Goal: Task Accomplishment & Management: Use online tool/utility

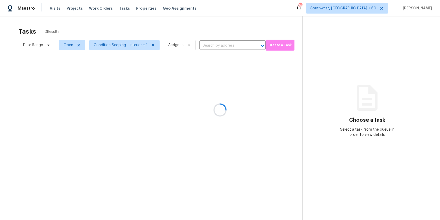
click at [210, 46] on div at bounding box center [220, 110] width 440 height 220
click at [208, 45] on div at bounding box center [220, 110] width 440 height 220
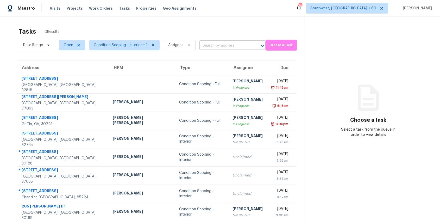
click at [209, 42] on input "text" at bounding box center [226, 46] width 52 height 8
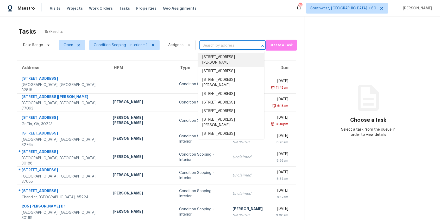
paste input "3044 Browns Bridge Rd, Gainesville, GA, 30504"
type input "3044 Browns Bridge Rd, Gainesville, GA, 30504"
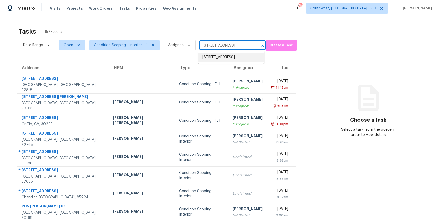
click at [233, 57] on li "3044 Browns Bridge Rd, Gainesville, GA 30504" at bounding box center [231, 57] width 66 height 9
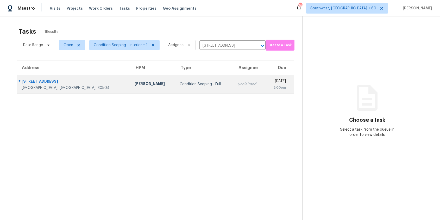
click at [238, 84] on div "Unclaimed" at bounding box center [249, 84] width 23 height 5
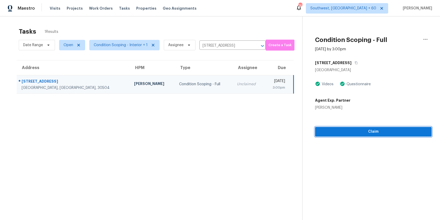
click at [325, 134] on span "Claim" at bounding box center [373, 131] width 108 height 7
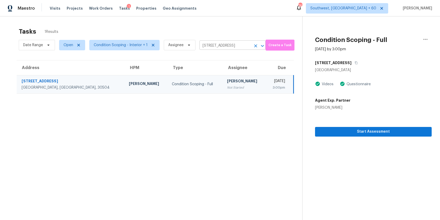
click at [254, 42] on button "Clear" at bounding box center [255, 45] width 7 height 7
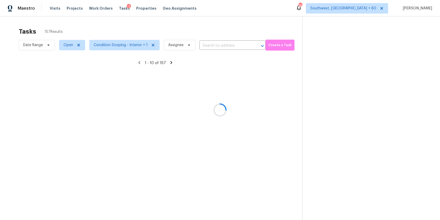
click at [236, 23] on div at bounding box center [220, 110] width 440 height 220
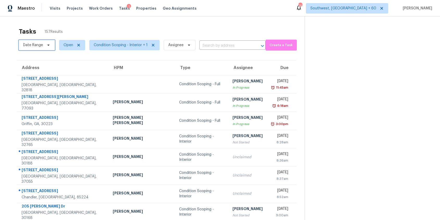
click at [34, 42] on span "Date Range" at bounding box center [33, 44] width 20 height 5
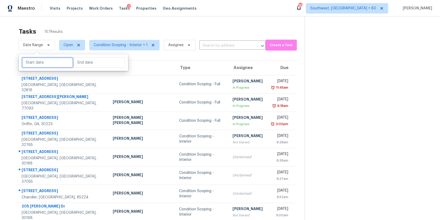
click at [51, 58] on input "text" at bounding box center [47, 62] width 51 height 10
select select "8"
select select "2025"
select select "9"
select select "2025"
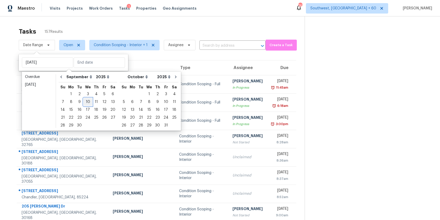
click at [87, 103] on div "10" at bounding box center [88, 101] width 9 height 7
type input "Wed, Sep 10"
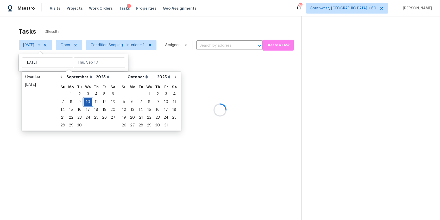
click at [87, 103] on div "10" at bounding box center [88, 101] width 9 height 7
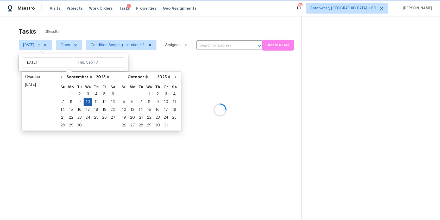
type input "Wed, Sep 10"
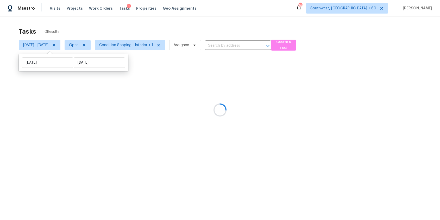
click at [118, 28] on div at bounding box center [220, 110] width 440 height 220
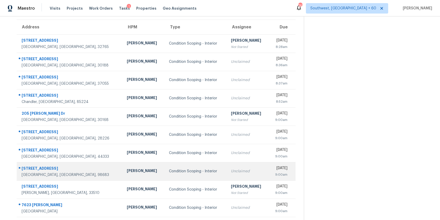
scroll to position [51, 0]
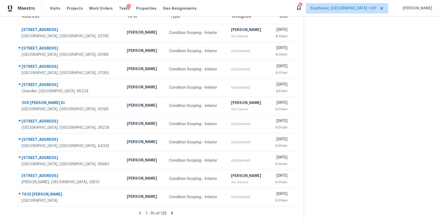
click at [172, 211] on icon at bounding box center [172, 212] width 5 height 5
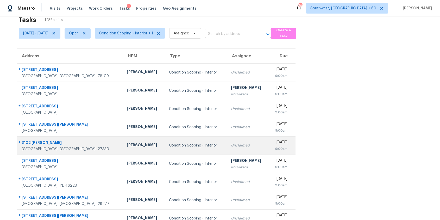
scroll to position [3, 0]
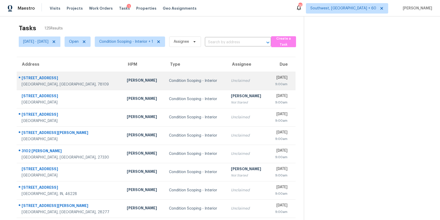
click at [240, 77] on td "Unclaimed" at bounding box center [248, 81] width 42 height 18
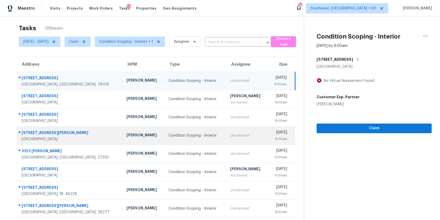
scroll to position [51, 0]
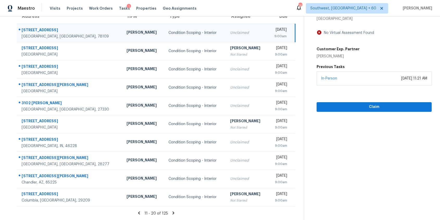
click at [172, 212] on div "11 - 20 of 125" at bounding box center [156, 212] width 296 height 5
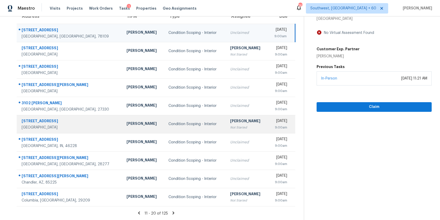
scroll to position [0, 0]
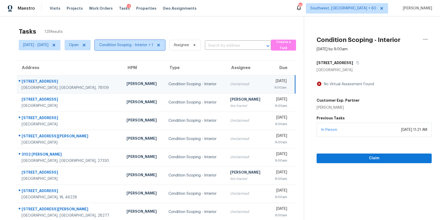
click at [153, 43] on span "Condition Scoping - Interior + 1" at bounding box center [126, 44] width 54 height 5
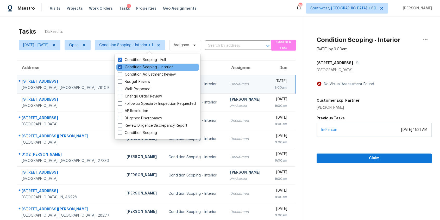
click at [159, 68] on label "Condition Scoping - Interior" at bounding box center [145, 67] width 55 height 5
click at [121, 68] on input "Condition Scoping - Interior" at bounding box center [119, 66] width 3 height 3
checkbox input "false"
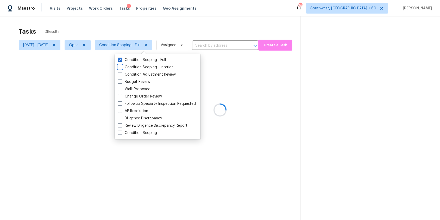
click at [173, 30] on div at bounding box center [220, 110] width 440 height 220
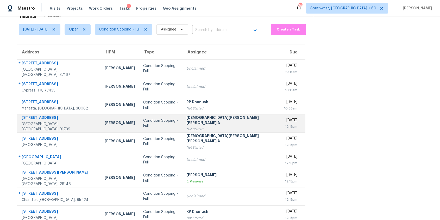
scroll to position [51, 0]
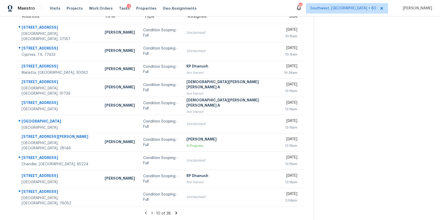
click at [174, 212] on icon at bounding box center [176, 212] width 5 height 5
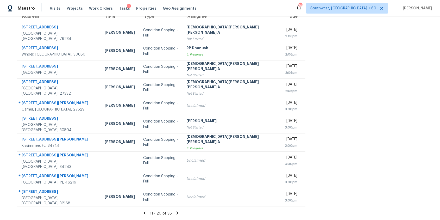
click at [175, 212] on icon at bounding box center [177, 212] width 5 height 5
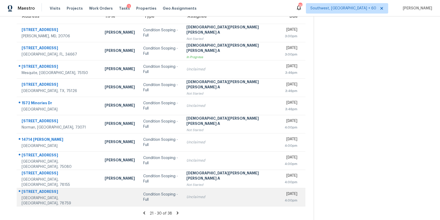
click at [174, 197] on div "Condition Scoping - Full" at bounding box center [160, 197] width 35 height 10
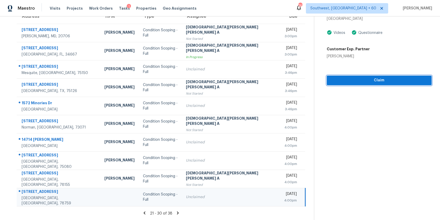
click at [334, 79] on span "Claim" at bounding box center [379, 80] width 97 height 7
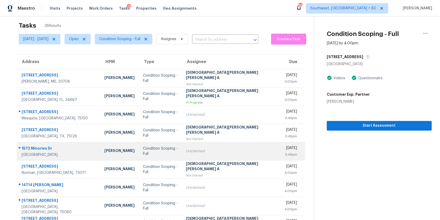
scroll to position [0, 0]
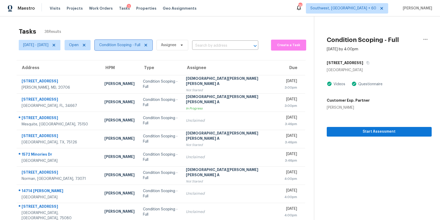
click at [137, 44] on span "Condition Scoping - Full" at bounding box center [119, 44] width 41 height 5
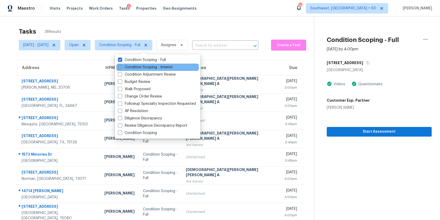
click at [152, 67] on label "Condition Scoping - Interior" at bounding box center [145, 67] width 55 height 5
click at [121, 67] on input "Condition Scoping - Interior" at bounding box center [119, 66] width 3 height 3
checkbox input "true"
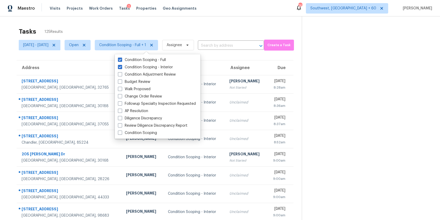
click at [184, 25] on div "Tasks 125 Results" at bounding box center [160, 32] width 283 height 14
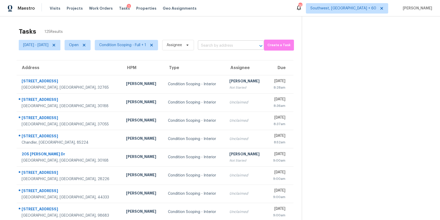
click at [233, 42] on input "text" at bounding box center [224, 46] width 52 height 8
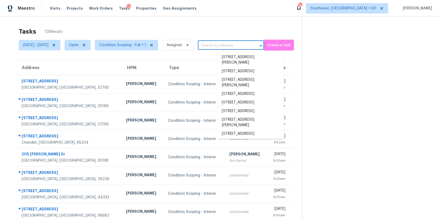
click at [242, 46] on input "text" at bounding box center [224, 46] width 52 height 8
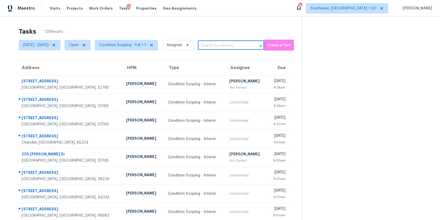
paste input "203 Nacoochee Dr Woodstock GA 30188"
type input "203 Nacoochee Dr Woodstock GA 30188"
click at [245, 59] on li "203 Nacoochee Dr, Woodstock, GA 30188" at bounding box center [251, 57] width 66 height 9
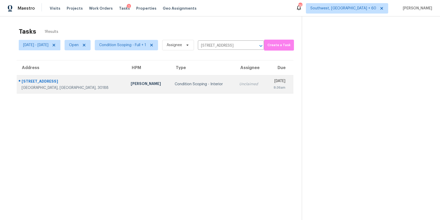
click at [235, 92] on td "Unclaimed" at bounding box center [250, 84] width 31 height 18
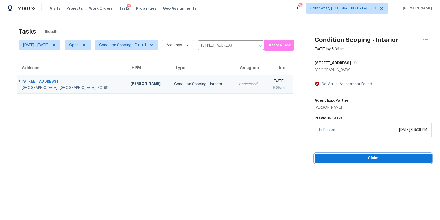
click at [337, 154] on button "Claim" at bounding box center [373, 158] width 117 height 10
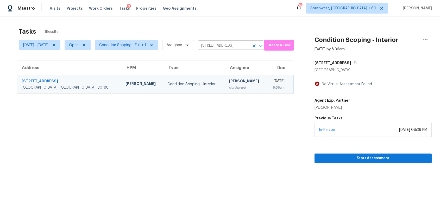
click at [233, 43] on input "203 Nacoochee Dr, Woodstock, GA 30188" at bounding box center [224, 46] width 52 height 8
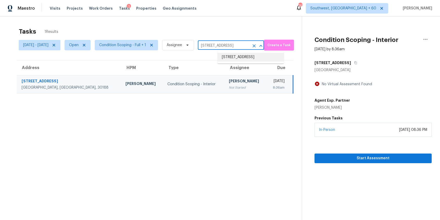
paste input "8847 Hunter Ridge Dr Charlotte NC 28226"
type input "8847 Hunter Ridge Dr Charlotte NC 28226"
click at [238, 61] on li "8847 Hunter Ridge Dr, Charlotte, NC 28226" at bounding box center [251, 57] width 66 height 9
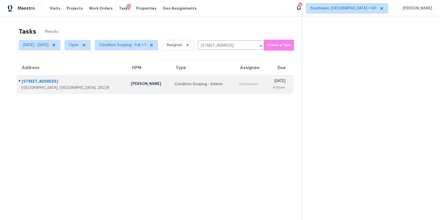
click at [235, 91] on td "Unclaimed" at bounding box center [250, 84] width 31 height 18
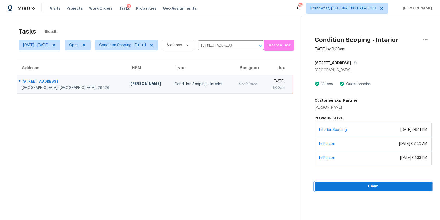
click at [342, 184] on span "Claim" at bounding box center [373, 186] width 109 height 7
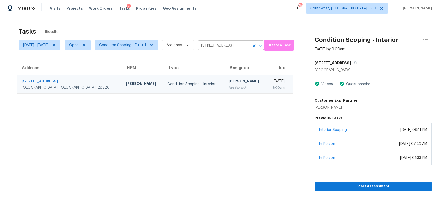
click at [250, 47] on input "8847 Hunter Ridge Dr, Charlotte, NC 28226" at bounding box center [224, 46] width 52 height 8
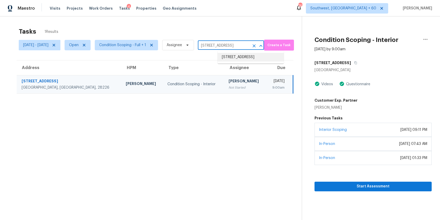
paste input "7623 William Bonney San Antonio TX 78254"
type input "7623 William Bonney San Antonio TX 78254"
click at [249, 58] on li "7623 William Bonney, San Antonio, TX 78254" at bounding box center [251, 60] width 66 height 14
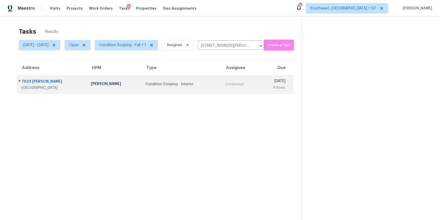
click at [259, 77] on td "Wed, Sep 10th 2025 9:00am" at bounding box center [276, 84] width 35 height 18
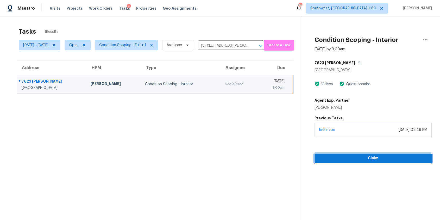
click at [341, 161] on span "Claim" at bounding box center [373, 158] width 109 height 7
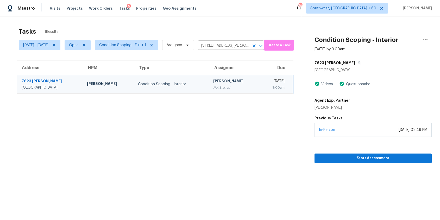
click at [245, 42] on input "7623 William Bonney, San Antonio, TX 78254" at bounding box center [224, 46] width 52 height 8
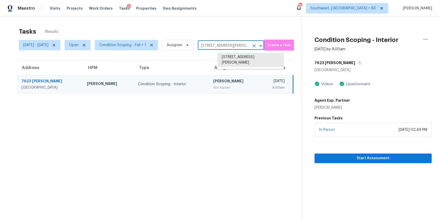
paste input "459 Great Victoria Ave Las Vegas NV 89179"
type input "7459 Great Victoria Ave Las Vegas NV 89179"
click at [256, 55] on li "7459 Great Victoria Ave, Las Vegas, NV 89179" at bounding box center [251, 57] width 66 height 9
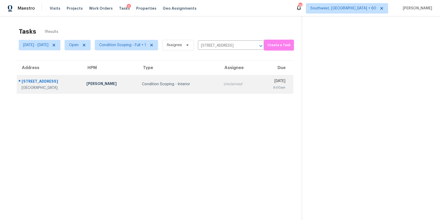
click at [234, 81] on td "Unclaimed" at bounding box center [238, 84] width 39 height 18
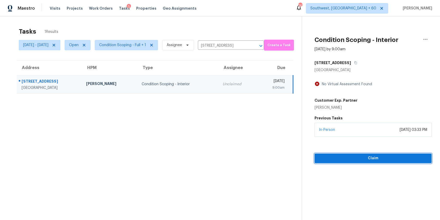
click at [345, 161] on span "Claim" at bounding box center [373, 158] width 109 height 7
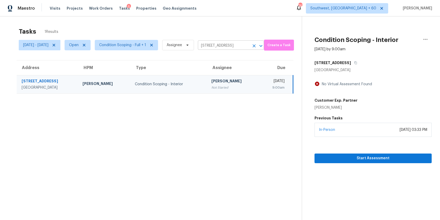
click at [244, 44] on input "7459 Great Victoria Ave, Las Vegas, NV 89179" at bounding box center [224, 46] width 52 height 8
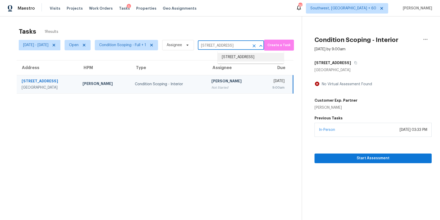
paste input "5940 Crooked Creek Dr Indianapolis IN 46228"
type input "5940 Crooked Creek Dr Indianapolis IN 46228"
click at [254, 56] on li "5940 Crooked Creek Dr, Indianapolis, IN 46228" at bounding box center [251, 57] width 66 height 9
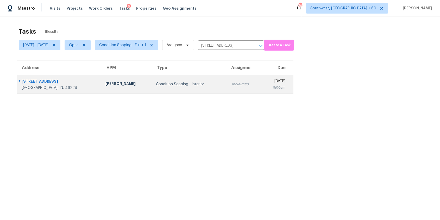
click at [232, 80] on td "Unclaimed" at bounding box center [243, 84] width 35 height 18
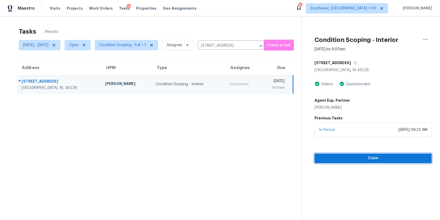
click at [337, 158] on span "Claim" at bounding box center [373, 158] width 109 height 7
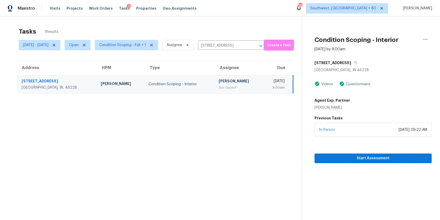
click at [236, 52] on div "Wed, Sep 10 - Wed, Sep 10 Open Condition Scoping - Full + 1 Assignee 5940 Crook…" at bounding box center [141, 45] width 245 height 14
click at [239, 50] on div "Wed, Sep 10 - Wed, Sep 10 Open Condition Scoping - Full + 1 Assignee 5940 Crook…" at bounding box center [141, 45] width 245 height 14
click at [245, 42] on input "5940 Crooked Creek Dr, Indianapolis, IN 46228" at bounding box center [224, 46] width 52 height 8
paste input "1438 Kingsley Dr Allen TX 75013"
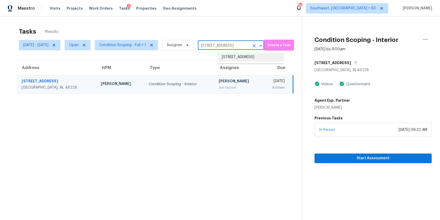
type input "1438 Kingsley Dr Allen TX 75013"
click at [238, 57] on li "1438 Kingsley Dr, Allen, TX 75013" at bounding box center [251, 60] width 66 height 14
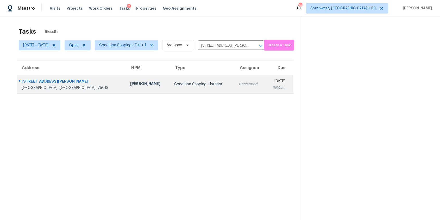
click at [270, 84] on div "Wed, Sep 10th 2025" at bounding box center [278, 81] width 16 height 7
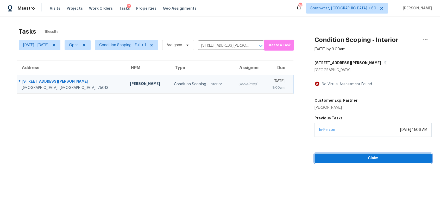
click at [333, 162] on button "Claim" at bounding box center [373, 158] width 117 height 10
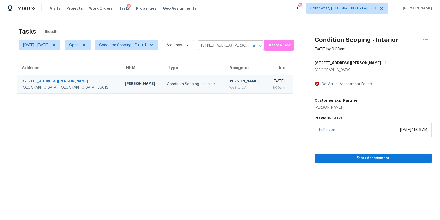
click at [246, 47] on input "1438 Kingsley Dr, Allen, TX 75013" at bounding box center [224, 46] width 52 height 8
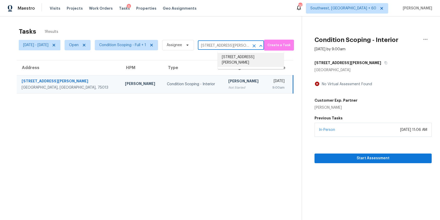
paste input "734 Fraser Ct Kissimmee FL 34759"
type input "734 Fraser Ct Kissimmee FL 34759"
click at [242, 58] on li "734 Fraser Ct, Kissimmee, FL 34759" at bounding box center [251, 57] width 66 height 9
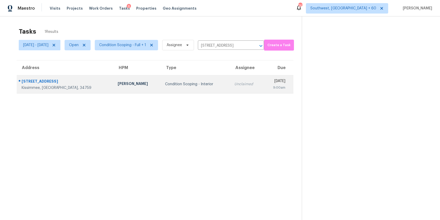
click at [232, 88] on td "Unclaimed" at bounding box center [246, 84] width 33 height 18
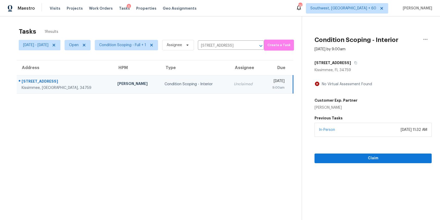
click at [349, 131] on div "In-Person September 09, 2025 at 11:32 AM" at bounding box center [373, 130] width 117 height 14
click at [330, 152] on div "Claim" at bounding box center [373, 150] width 117 height 26
click at [332, 157] on span "Claim" at bounding box center [373, 158] width 109 height 7
click at [245, 42] on input "734 Fraser Ct, Kissimmee, FL 34759" at bounding box center [224, 46] width 52 height 8
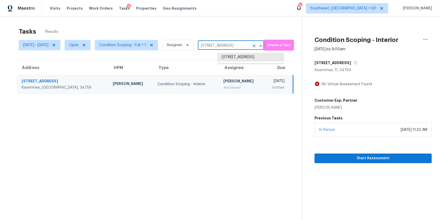
paste input "44 Willowood Dr Spartanburg SC 29303"
click at [262, 61] on li "734 Fraser Ct, Kissimmee, FL 34759" at bounding box center [251, 57] width 66 height 9
click at [243, 39] on div "Wed, Sep 10 - Wed, Sep 10 Open Condition Scoping - Full + 1 Assignee 734 Fraser…" at bounding box center [141, 45] width 245 height 14
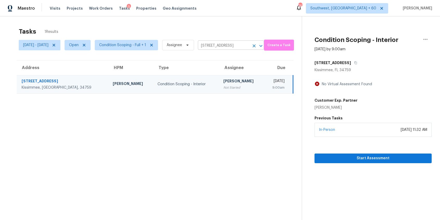
click at [243, 42] on input "734 Fraser Ct, Kissimmee, FL 34759" at bounding box center [224, 46] width 52 height 8
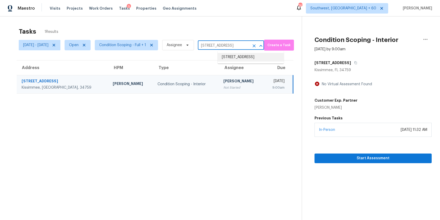
paste input "44 Willowood Dr Spartanburg SC 29303"
type input "44 Willowood Dr Spartanburg SC 29303"
click at [242, 61] on li "44 Willowood Dr, Spartanburg, SC 29303" at bounding box center [251, 57] width 66 height 9
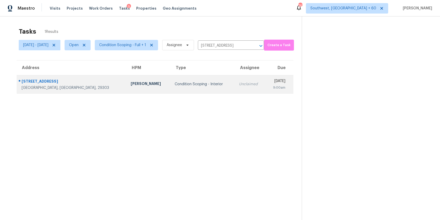
click at [239, 83] on div "Unclaimed" at bounding box center [250, 84] width 22 height 5
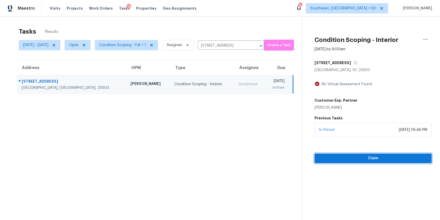
click at [374, 160] on span "Claim" at bounding box center [373, 158] width 109 height 7
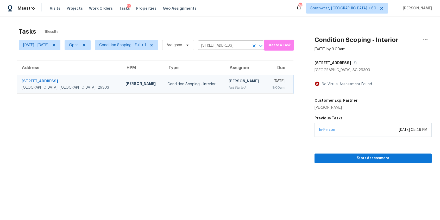
click at [222, 49] on input "44 Willowood Dr, Spartanburg, SC 29303" at bounding box center [224, 46] width 52 height 8
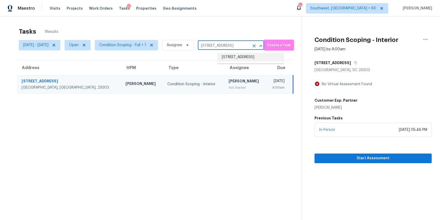
paste input "1911 Rambling Ln Brandon FL 33510"
type input "1911 Rambling Ln Brandon FL 33510"
click at [246, 56] on li "1911 Rambling Ln, Brandon, FL 33510" at bounding box center [251, 60] width 66 height 14
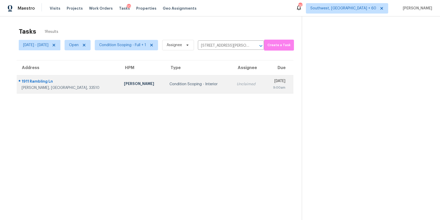
click at [234, 79] on td "Unclaimed" at bounding box center [249, 84] width 32 height 18
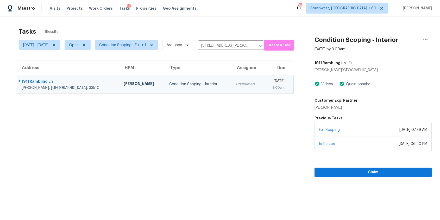
click at [368, 179] on section "Condition Scoping - Interior Sep 10th 2025 by 9:00am 1911 Rambling Ln Brandon, …" at bounding box center [367, 126] width 130 height 220
click at [369, 171] on span "Claim" at bounding box center [373, 172] width 109 height 7
click at [250, 42] on input "1911 Rambling Ln, Brandon, FL 33510" at bounding box center [224, 46] width 52 height 8
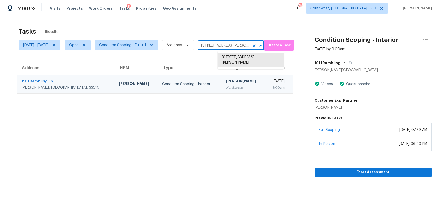
paste input "814 Brooks Path Rd Atlanta GA 30318"
type input "1814 Brooks Path Rd Atlanta GA 30318"
click at [258, 58] on li "1814 Brooks Path Rd, Atlanta, GA 30318" at bounding box center [251, 60] width 66 height 14
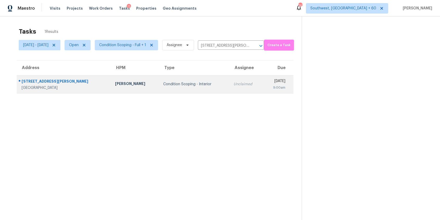
click at [263, 82] on td "Wed, Sep 10th 2025 9:00am" at bounding box center [278, 84] width 30 height 18
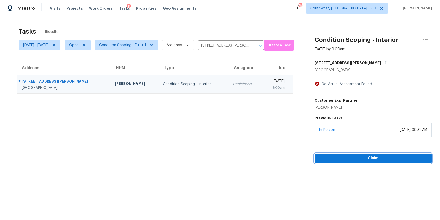
click at [380, 159] on span "Claim" at bounding box center [373, 158] width 109 height 7
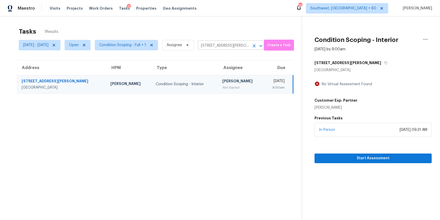
click at [247, 48] on input "1814 Brooks Path Rd, Atlanta, GA 30318" at bounding box center [224, 46] width 52 height 8
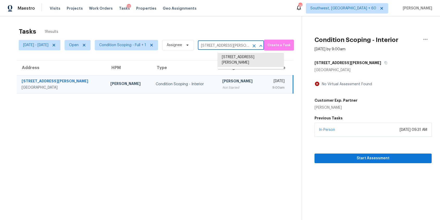
paste input "3699 Paleface Pl Jacksonville FL 32210"
type input "3699 Paleface Pl Jacksonville FL 32210"
click at [251, 57] on li "3699 Paleface Pl, Jacksonville, FL 32210" at bounding box center [251, 57] width 66 height 9
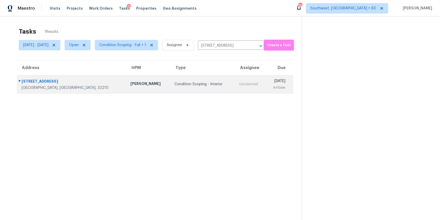
click at [270, 81] on div "Wed, Sep 10th 2025" at bounding box center [278, 81] width 16 height 7
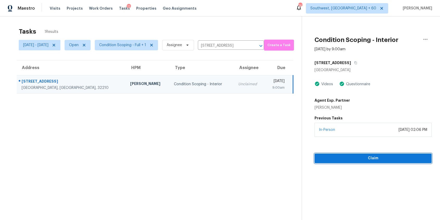
click at [378, 161] on button "Claim" at bounding box center [373, 158] width 117 height 10
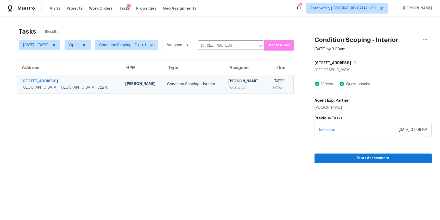
click at [255, 41] on div "Wed, Sep 10 - Wed, Sep 10 Open Condition Scoping - Full + 1 Assignee 3699 Palef…" at bounding box center [141, 45] width 245 height 14
click at [250, 43] on input "3699 Paleface Pl, Jacksonville, FL 32210" at bounding box center [224, 46] width 52 height 8
paste input "1908 Balfour Dr Vestavia Hills AL 35216"
type input "1908 Balfour Dr Vestavia Hills AL 35216"
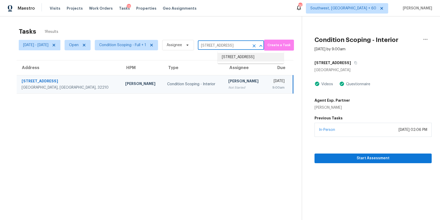
click at [244, 56] on li "1908 Balfour Dr, Vestavia Hills, AL 35216" at bounding box center [251, 57] width 66 height 9
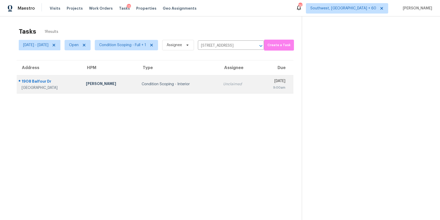
click at [235, 91] on td "Unclaimed" at bounding box center [238, 84] width 39 height 18
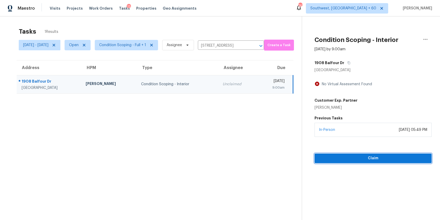
click at [347, 159] on span "Claim" at bounding box center [373, 158] width 109 height 7
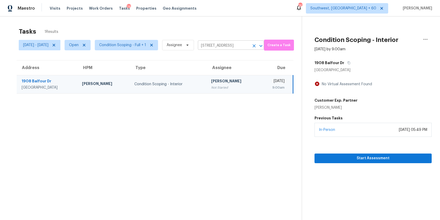
click at [235, 42] on input "1908 Balfour Dr, Vestavia Hills, AL 35216" at bounding box center [224, 46] width 52 height 8
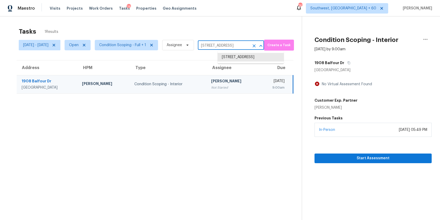
paste input "517 Lexington Rd Pleasant Hill MO 64080"
type input "1517 Lexington Rd Pleasant Hill MO 64080"
click at [251, 58] on li "1517 Lexington Rd, Pleasant Hill, MO 64080" at bounding box center [251, 57] width 66 height 9
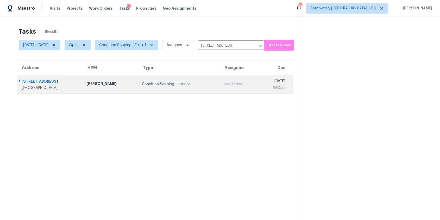
click at [263, 84] on div "Wed, Sep 10th 2025" at bounding box center [274, 81] width 23 height 7
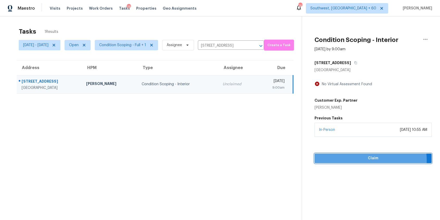
click at [367, 160] on span "Claim" at bounding box center [373, 158] width 109 height 7
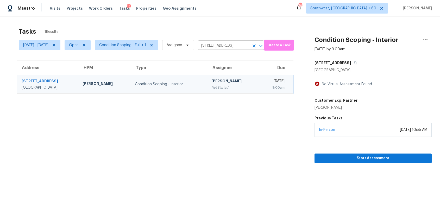
click at [229, 47] on input "1517 Lexington Rd, Pleasant Hill, MO 64080" at bounding box center [224, 46] width 52 height 8
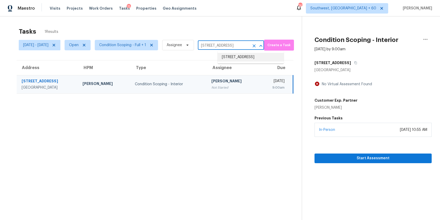
paste input "30 Florence Dr Newnan GA 30263"
type input "30 Florence Dr Newnan GA 30263"
click at [248, 61] on li "30 Florence Dr, Newnan, GA 30263" at bounding box center [251, 60] width 66 height 14
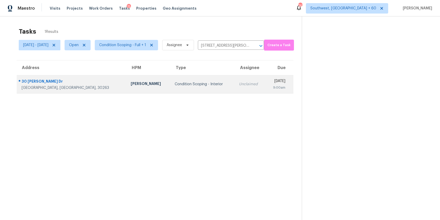
click at [270, 83] on div "Wed, Sep 10th 2025" at bounding box center [278, 81] width 16 height 7
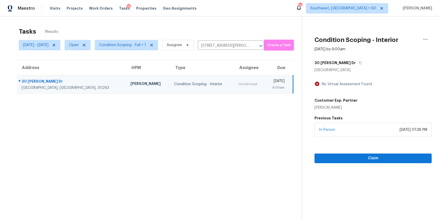
click at [351, 164] on section "Condition Scoping - Interior Sep 10th 2025 by 9:00am 30 Florence Dr Newnan, GA …" at bounding box center [367, 126] width 130 height 220
click at [349, 157] on span "Claim" at bounding box center [373, 158] width 109 height 7
click at [238, 43] on input "30 Florence Dr, Newnan, GA 30263" at bounding box center [224, 46] width 52 height 8
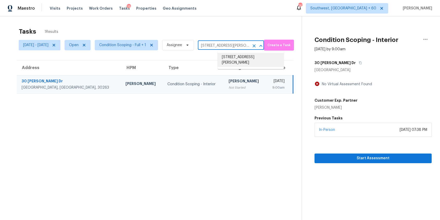
paste input "47 S 3rd St Tooele UT 84074"
type input "47 S 3rd St Tooele UT 84074"
click at [250, 58] on li "47 S 3rd St, Tooele, UT 84074" at bounding box center [251, 57] width 66 height 9
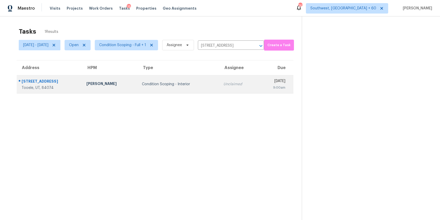
click at [219, 91] on td "Unclaimed" at bounding box center [238, 84] width 39 height 18
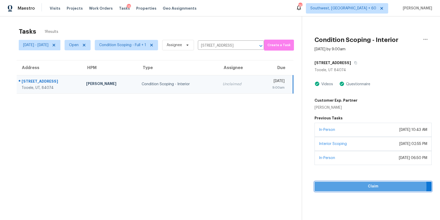
click at [365, 186] on span "Claim" at bounding box center [373, 186] width 109 height 7
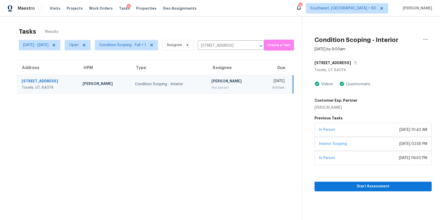
click at [233, 50] on div "Wed, Sep 10 - Wed, Sep 10 Open Condition Scoping - Full + 1 Assignee 47 S 3rd S…" at bounding box center [141, 45] width 245 height 14
click at [241, 44] on input "47 S 3rd St, Tooele, UT 84074" at bounding box center [224, 46] width 52 height 8
paste input "37721 Madera Ct Fremont CA 94536"
type input "37721 Madera Ct Fremont CA 94536"
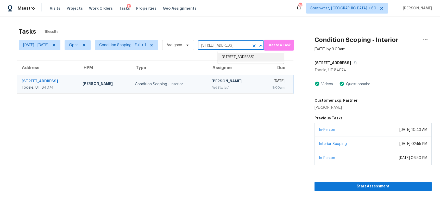
click at [253, 53] on li "37721 Madera Ct, Fremont, CA 94536" at bounding box center [251, 57] width 66 height 9
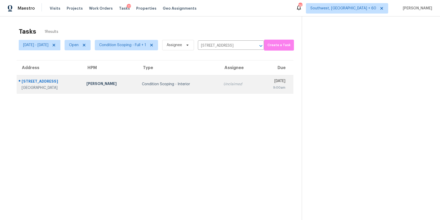
click at [223, 87] on td "Unclaimed" at bounding box center [238, 84] width 39 height 18
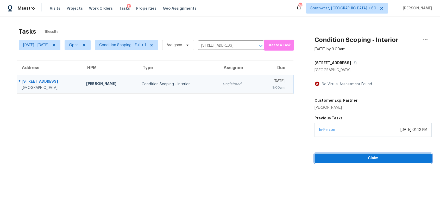
click at [374, 156] on span "Claim" at bounding box center [373, 158] width 109 height 7
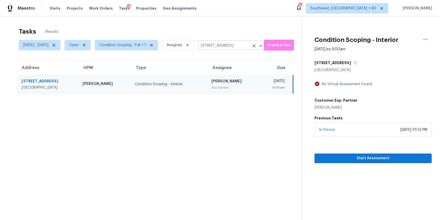
click at [250, 45] on input "37721 Madera Ct, Fremont, CA 94536" at bounding box center [224, 46] width 52 height 8
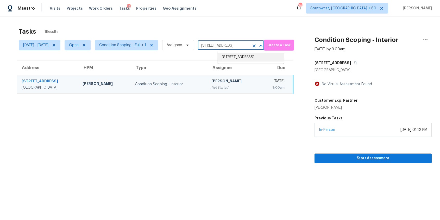
paste input "608 Ten Mile Dr Desoto TX 75115"
type input "608 Ten Mile Dr Desoto TX 75115"
click at [244, 60] on li "608 Ten Mile Dr, Desoto, TX 75115" at bounding box center [251, 57] width 66 height 9
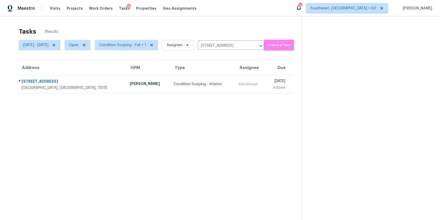
click at [215, 93] on table "Address HPM Type Assignee Due 608 Ten Mile Dr Desoto, TX, 75115 Francisco Balca…" at bounding box center [155, 76] width 277 height 33
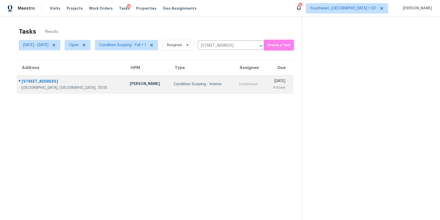
click at [239, 86] on div "Unclaimed" at bounding box center [250, 84] width 23 height 5
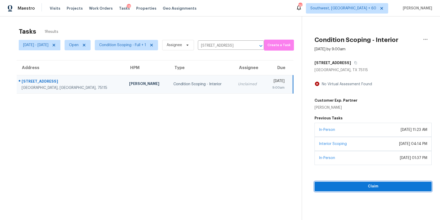
click at [360, 183] on span "Claim" at bounding box center [373, 186] width 109 height 7
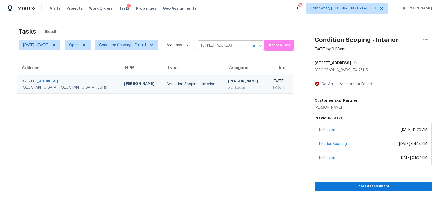
click at [242, 45] on input "608 Ten Mile Dr, Desoto, TX 75115" at bounding box center [224, 46] width 52 height 8
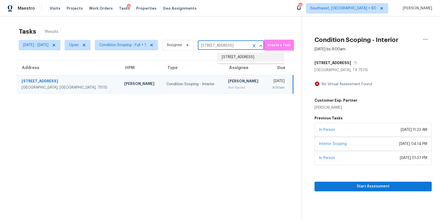
paste input "8347 Sterlingshire St Houston TX 77078"
type input "8347 Sterlingshire St Houston TX 77078"
click at [255, 58] on li "8347 Sterlingshire St, Houston, TX 77078" at bounding box center [251, 57] width 66 height 9
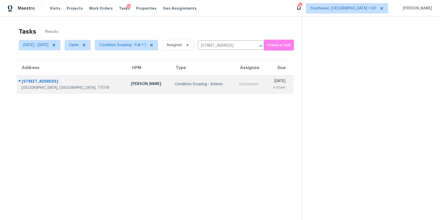
click at [270, 84] on div "Wed, Sep 10th 2025" at bounding box center [278, 81] width 16 height 7
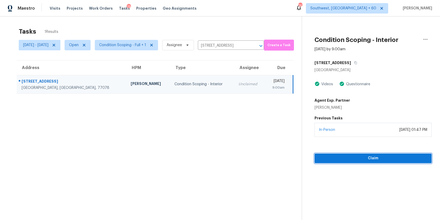
click at [370, 162] on button "Claim" at bounding box center [373, 158] width 117 height 10
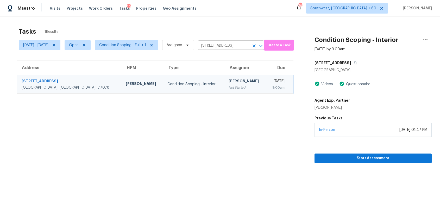
click at [247, 43] on input "8347 Sterlingshire St, Houston, TX 77078" at bounding box center [224, 46] width 52 height 8
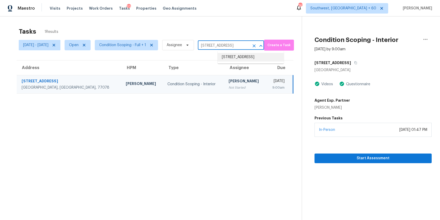
paste input "98 Wood Green Dr Wendell NC 27591"
type input "98 Wood Green Dr Wendell NC 27591"
click at [255, 58] on li "98 Wood Green Dr, Wendell, NC 27591" at bounding box center [251, 60] width 66 height 14
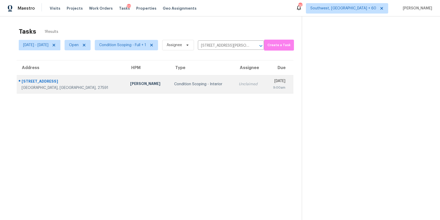
click at [266, 86] on td "Wed, Sep 10th 2025 9:00am" at bounding box center [280, 84] width 28 height 18
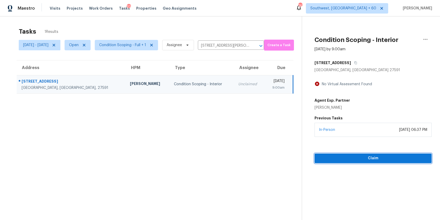
click at [364, 155] on button "Claim" at bounding box center [373, 158] width 117 height 10
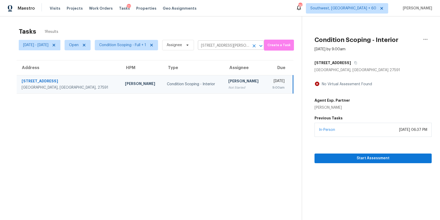
click at [237, 44] on input "98 Wood Green Dr, Wendell, NC 27591" at bounding box center [224, 46] width 52 height 8
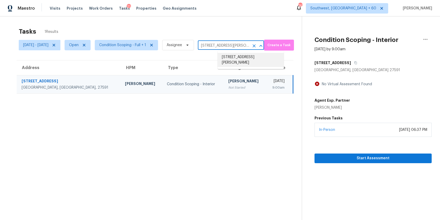
paste input "1320 Canterbury Dr Allen TX 75013"
type input "1320 Canterbury Dr Allen TX 75013"
click at [247, 61] on li "1320 Canterbury Dr, Allen, TX 75013" at bounding box center [251, 57] width 66 height 9
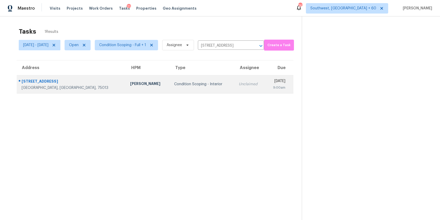
click at [266, 82] on td "Wed, Sep 10th 2025 9:00am" at bounding box center [280, 84] width 28 height 18
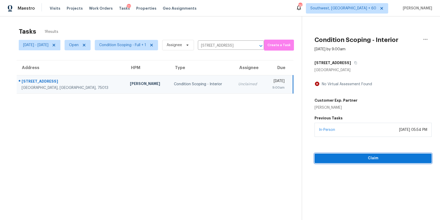
click at [367, 161] on button "Claim" at bounding box center [373, 158] width 117 height 10
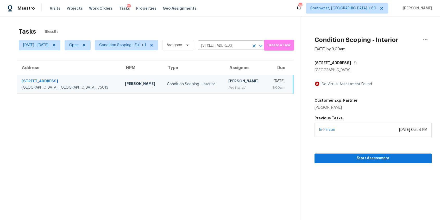
click at [238, 45] on input "1320 Canterbury Dr, Allen, TX 75013" at bounding box center [224, 46] width 52 height 8
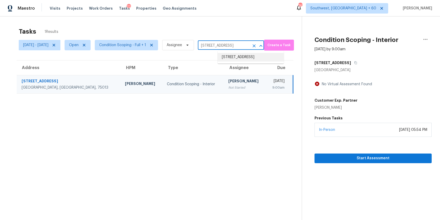
paste input "605 Sundial Cv Austin TX 78748"
type input "605 Sundial Cv Austin TX 78748"
click at [247, 59] on li "605 Sundial Cv, Austin, TX 78748" at bounding box center [251, 57] width 66 height 9
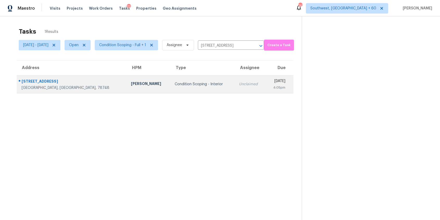
click at [266, 84] on td "Wed, Sep 10th 2025 4:05pm" at bounding box center [280, 84] width 28 height 18
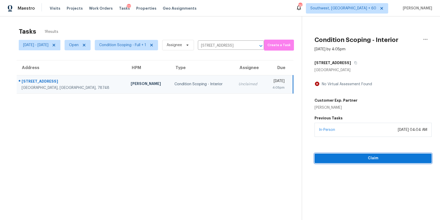
click at [351, 159] on span "Claim" at bounding box center [373, 158] width 109 height 7
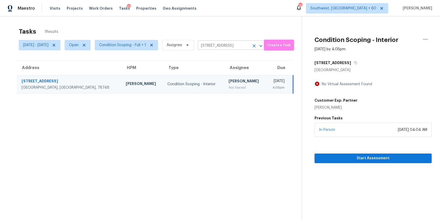
click at [239, 48] on input "605 Sundial Cv, Austin, TX 78748" at bounding box center [224, 46] width 52 height 8
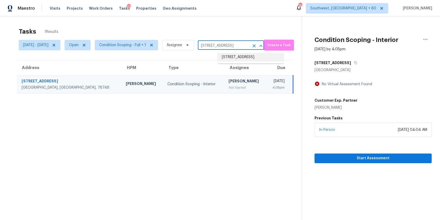
paste input "205 Bennett Ln Summerville SC 29483"
type input "205 Bennett Ln Summerville SC 29483"
click at [254, 59] on li "205 Bennett Ln, Summerville, SC 29483" at bounding box center [251, 60] width 66 height 14
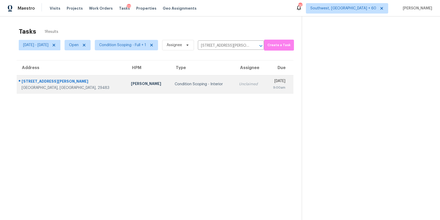
click at [238, 77] on td "Unclaimed" at bounding box center [250, 84] width 31 height 18
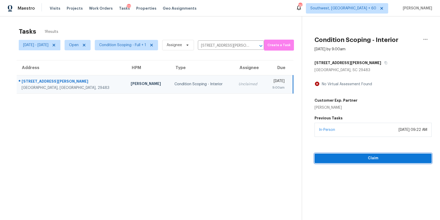
click at [378, 156] on span "Claim" at bounding box center [373, 158] width 109 height 7
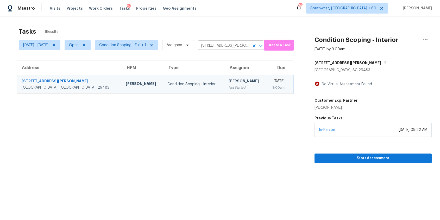
click at [236, 49] on input "205 Bennett Ln, Summerville, SC 29483" at bounding box center [224, 46] width 52 height 8
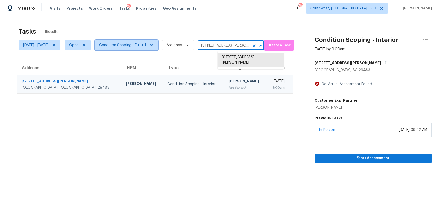
click at [158, 47] on span "Condition Scoping - Full + 1" at bounding box center [126, 45] width 63 height 10
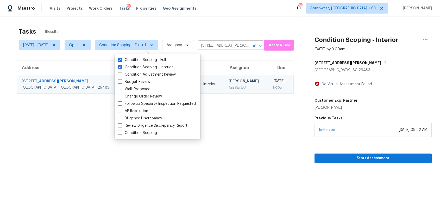
click at [257, 45] on icon "Clear" at bounding box center [254, 45] width 5 height 5
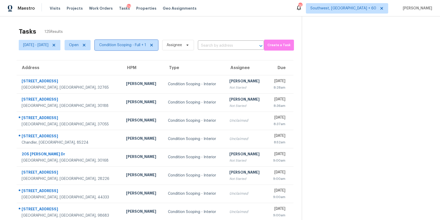
click at [142, 48] on span "Condition Scoping - Full + 1" at bounding box center [126, 45] width 63 height 10
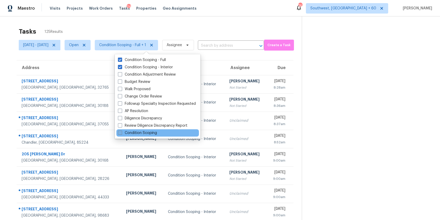
click at [141, 132] on label "Condition Scoping" at bounding box center [137, 132] width 39 height 5
click at [121, 132] on input "Condition Scoping" at bounding box center [119, 131] width 3 height 3
checkbox input "true"
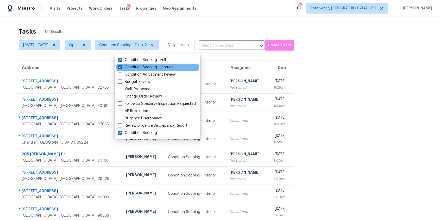
click at [154, 68] on label "Condition Scoping - Interior" at bounding box center [145, 67] width 55 height 5
click at [121, 68] on input "Condition Scoping - Interior" at bounding box center [119, 66] width 3 height 3
checkbox input "false"
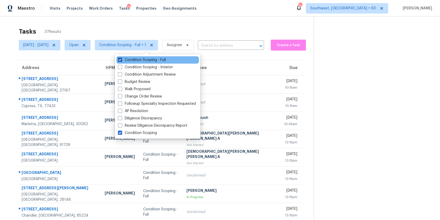
click at [156, 60] on label "Condition Scoping - Full" at bounding box center [142, 59] width 48 height 5
click at [121, 60] on input "Condition Scoping - Full" at bounding box center [119, 58] width 3 height 3
checkbox input "false"
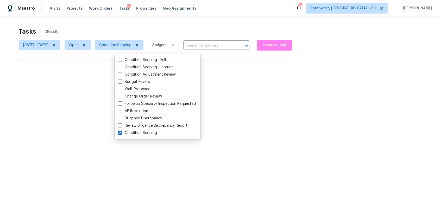
click at [212, 83] on div "No tasks found" at bounding box center [154, 76] width 275 height 33
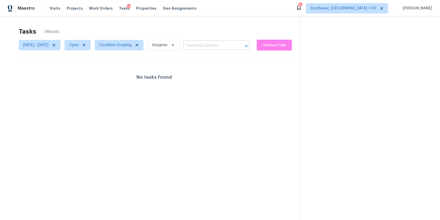
click at [219, 48] on input "text" at bounding box center [209, 46] width 52 height 8
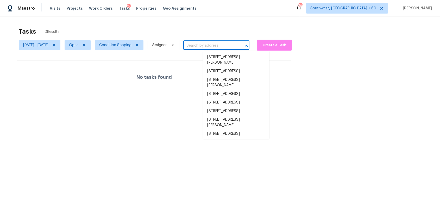
paste input "203 Nacoochee Dr Woodstock GA 30188"
type input "203 Nacoochee Dr Woodstock GA 30188"
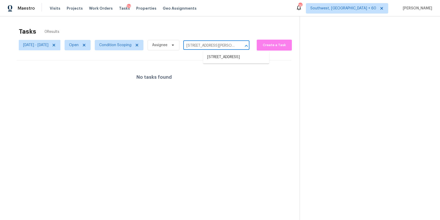
scroll to position [0, 21]
click at [229, 60] on li "203 Nacoochee Dr, Woodstock, GA 30188" at bounding box center [236, 57] width 66 height 9
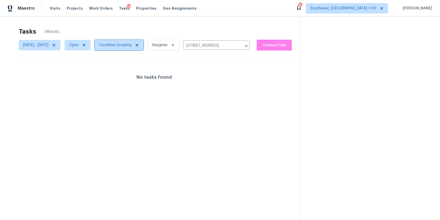
click at [132, 43] on span "Condition Scoping" at bounding box center [115, 44] width 32 height 5
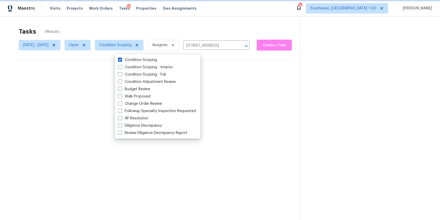
click at [139, 43] on icon at bounding box center [137, 45] width 4 height 4
checkbox input "false"
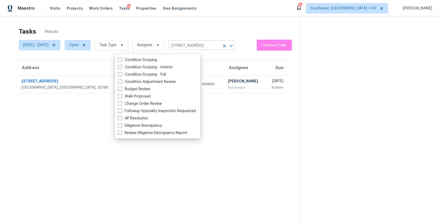
click at [211, 44] on input "203 Nacoochee Dr, Woodstock, GA 30188" at bounding box center [194, 46] width 52 height 8
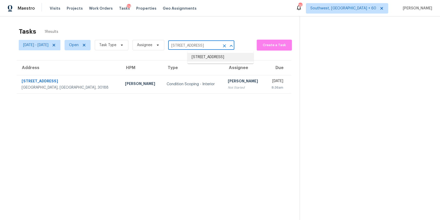
paste input "7459 Great Victoria Ave Las Vegas NV 89179"
type input "7459 Great Victoria Ave Las Vegas NV 89179"
click at [219, 59] on li "7459 Great Victoria Ave, Las Vegas, NV 89179" at bounding box center [221, 57] width 66 height 9
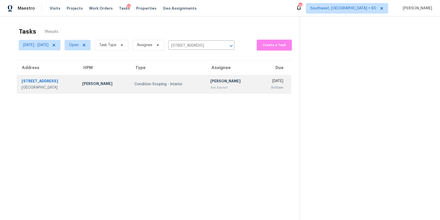
click at [176, 86] on div "Condition Scoping - Interior" at bounding box center [168, 84] width 68 height 5
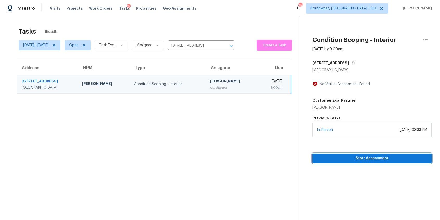
click at [378, 162] on button "Start Assessment" at bounding box center [372, 158] width 119 height 10
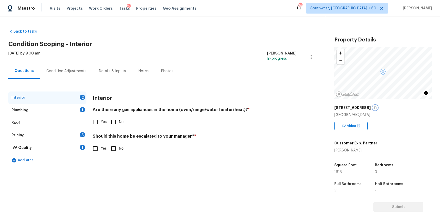
click at [377, 108] on icon "button" at bounding box center [375, 107] width 3 height 3
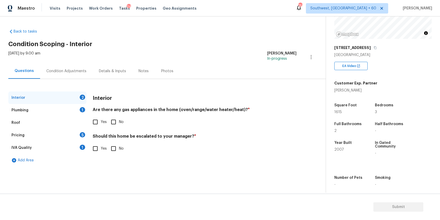
click at [82, 65] on div "Condition Adjustments" at bounding box center [66, 70] width 53 height 15
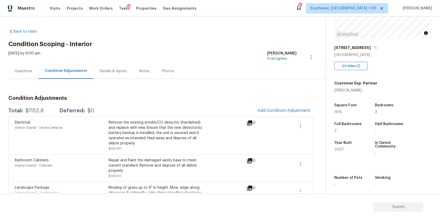
scroll to position [39, 0]
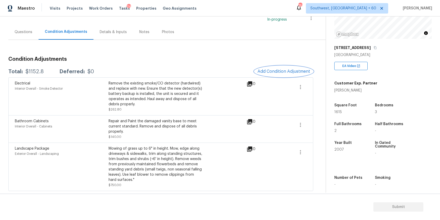
click at [279, 68] on button "Add Condition Adjustment" at bounding box center [283, 71] width 59 height 11
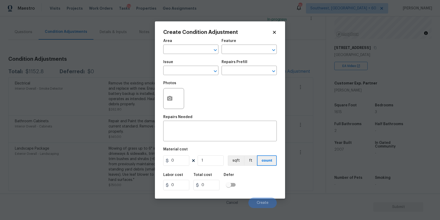
click at [184, 61] on div "Issue" at bounding box center [190, 63] width 55 height 7
click at [184, 67] on input "text" at bounding box center [183, 71] width 41 height 8
type input "o"
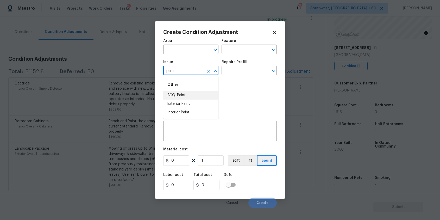
click at [191, 95] on li "ACQ: Paint" at bounding box center [190, 95] width 55 height 9
type input "ACQ: Paint"
click at [230, 72] on input "text" at bounding box center [242, 71] width 41 height 8
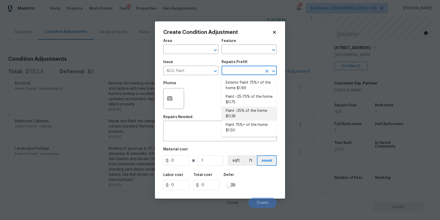
click at [251, 105] on li "Paint ~25-75% of the home $0.75" at bounding box center [249, 99] width 55 height 14
type input "Acquisition"
type textarea "Acquisition Scope: ~25 - 75% of the home needs interior paint"
type input "0.75"
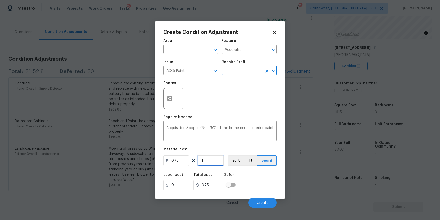
click at [212, 160] on input "1" at bounding box center [211, 160] width 26 height 10
type input "0"
type input "1"
type input "0.75"
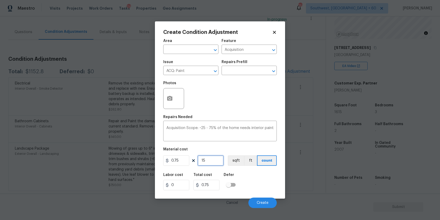
type input "156"
type input "117"
type input "1561"
type input "1170.75"
type input "15615"
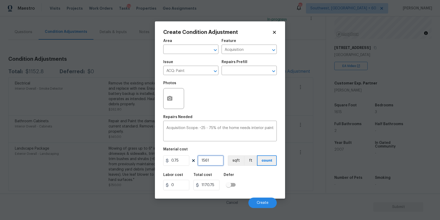
type input "11711.25"
type input "1561"
type input "1170.75"
type input "156"
type input "117"
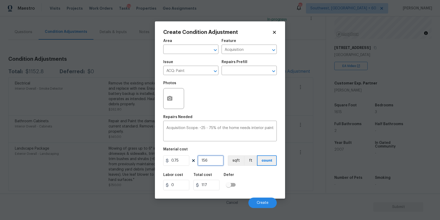
type input "15"
type input "11.25"
type input "1"
type input "0.75"
type input "156"
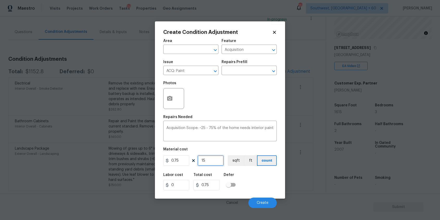
type input "117"
type input "1561"
type input "1170.75"
type input "15615"
type input "11711.25"
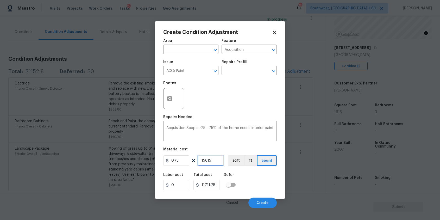
type input "1561"
type input "1170.75"
type input "156"
type input "117"
type input "15"
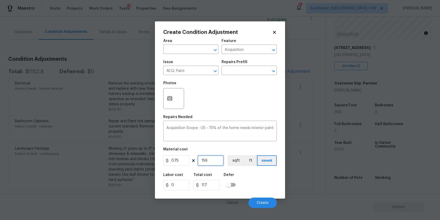
type input "11.25"
type input "1"
type input "0.75"
type input "16"
type input "12"
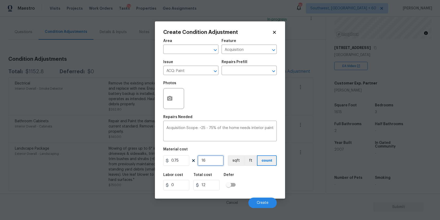
type input "161"
type input "120.75"
type input "1615"
type input "1211.25"
type input "1615"
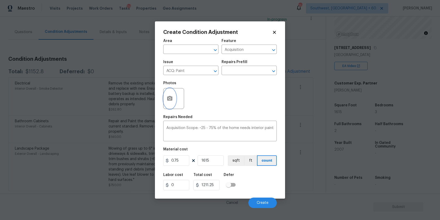
click at [164, 98] on button "button" at bounding box center [170, 98] width 13 height 20
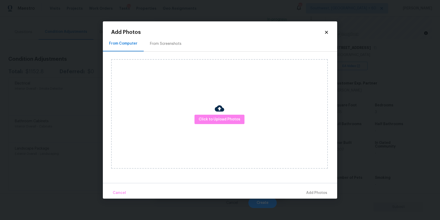
click at [358, 104] on body "Maestro Visits Projects Work Orders Tasks 24 Properties Geo Assignments 758 Sou…" at bounding box center [220, 110] width 440 height 220
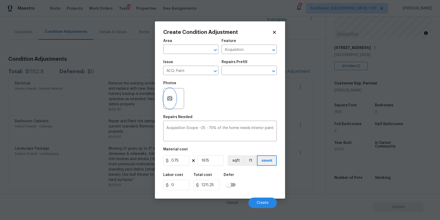
click at [169, 94] on button "button" at bounding box center [170, 98] width 13 height 20
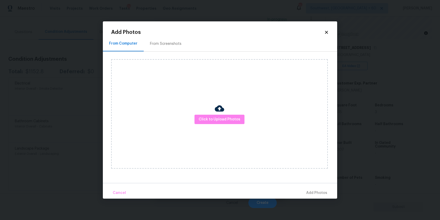
click at [211, 111] on div "Click to Upload Photos" at bounding box center [219, 113] width 217 height 109
click at [223, 119] on span "Click to Upload Photos" at bounding box center [220, 119] width 42 height 7
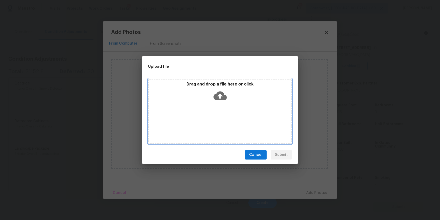
click at [222, 117] on div "Drag and drop a file here or click" at bounding box center [220, 111] width 144 height 65
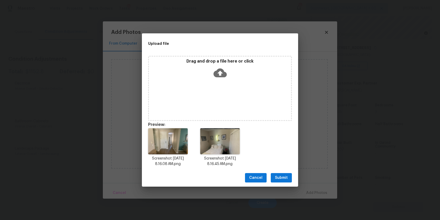
click at [281, 173] on button "Submit" at bounding box center [281, 178] width 21 height 10
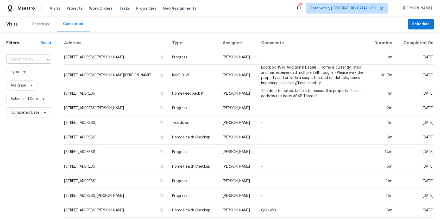
click at [22, 60] on input "text" at bounding box center [21, 59] width 30 height 8
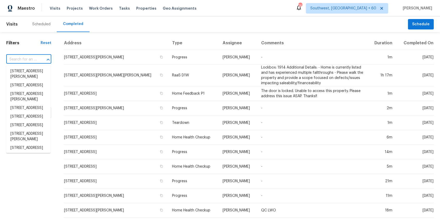
paste input "[STREET_ADDRESS]"
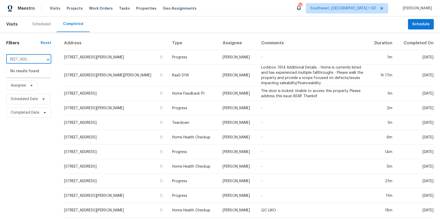
type input "[STREET_ADDRESS]"
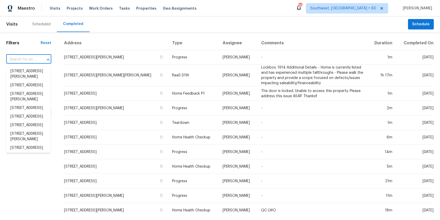
scroll to position [0, 0]
click at [119, 8] on span "Tasks" at bounding box center [124, 9] width 11 height 4
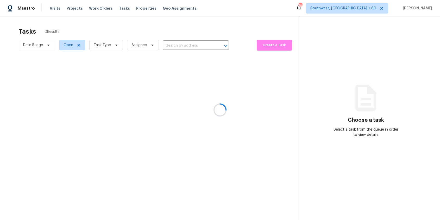
click at [175, 46] on div at bounding box center [220, 110] width 440 height 220
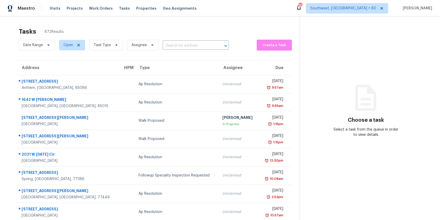
click at [57, 12] on div "Visits Projects Work Orders Tasks Properties Geo Assignments" at bounding box center [126, 8] width 153 height 10
click at [56, 10] on span "Visits" at bounding box center [55, 8] width 11 height 5
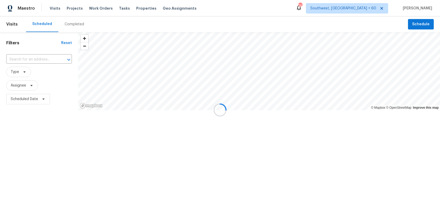
click at [73, 21] on div at bounding box center [220, 110] width 440 height 220
click at [77, 23] on div "Completed" at bounding box center [75, 24] width 20 height 5
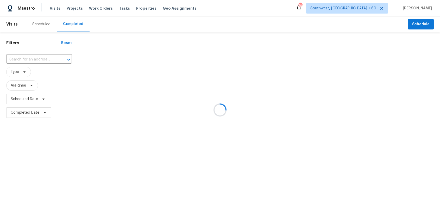
click at [42, 60] on div at bounding box center [220, 110] width 440 height 220
click at [46, 56] on div at bounding box center [220, 110] width 440 height 220
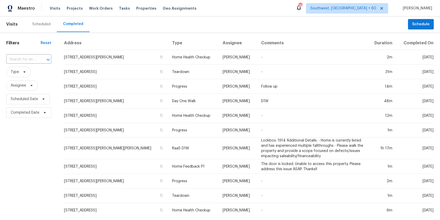
click at [46, 56] on div at bounding box center [45, 59] width 14 height 7
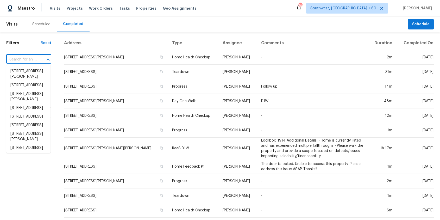
paste input "203 Nacoochee Dr Woodstock GA 30188"
type input "203 Nacoochee Dr Woodstock GA 30188"
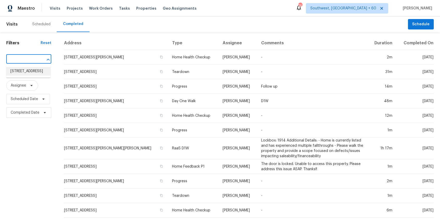
click at [26, 73] on li "203 Nacoochee Dr, Woodstock, GA 30188" at bounding box center [28, 71] width 44 height 9
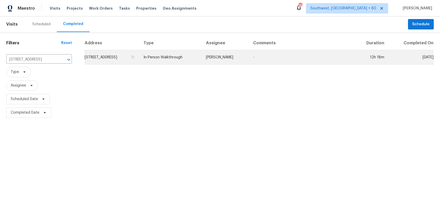
click at [272, 54] on td "-" at bounding box center [301, 57] width 105 height 15
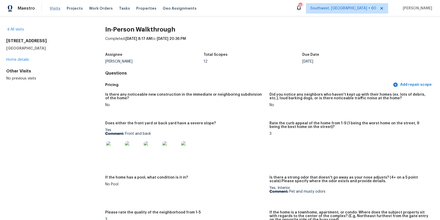
click at [50, 9] on span "Visits" at bounding box center [55, 8] width 11 height 5
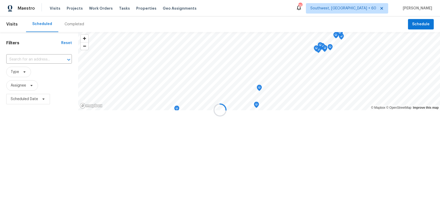
click at [74, 23] on div at bounding box center [220, 110] width 440 height 220
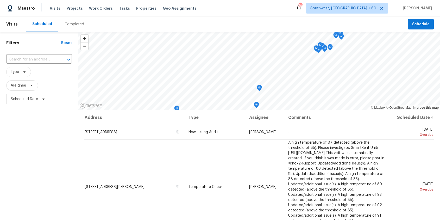
click at [84, 23] on div "Completed" at bounding box center [74, 24] width 32 height 16
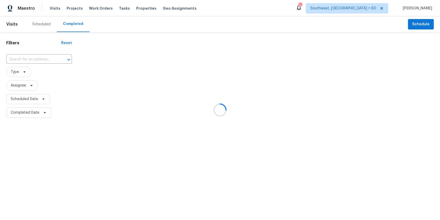
click at [48, 60] on div at bounding box center [220, 110] width 440 height 220
click at [38, 57] on div at bounding box center [220, 110] width 440 height 220
click at [42, 58] on div at bounding box center [220, 110] width 440 height 220
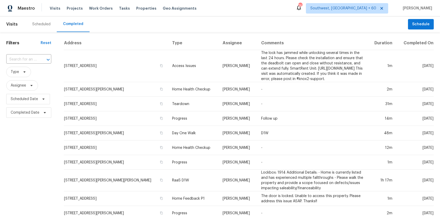
click at [42, 58] on div at bounding box center [45, 59] width 14 height 7
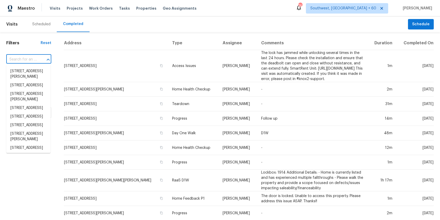
paste input "8847 Hunter Ridge Dr Charlotte NC 28226"
type input "8847 Hunter Ridge Dr Charlotte NC 28226"
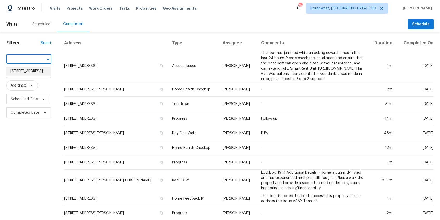
click at [38, 73] on li "8847 Hunter Ridge Dr, Charlotte, NC 28226" at bounding box center [28, 71] width 44 height 9
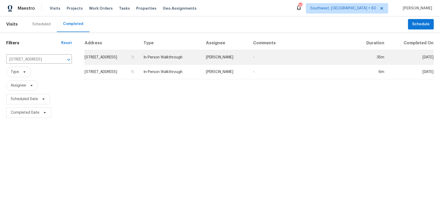
click at [202, 59] on td "In-Person Walkthrough" at bounding box center [170, 57] width 63 height 15
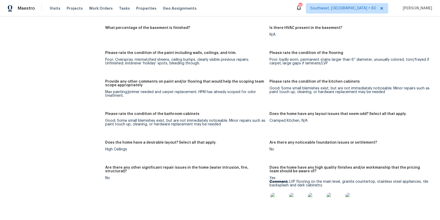
scroll to position [718, 0]
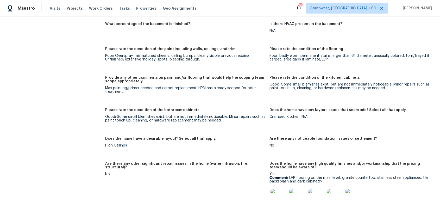
click at [50, 13] on div "Visits Projects Work Orders Tasks Properties Geo Assignments" at bounding box center [126, 8] width 153 height 10
click at [54, 7] on span "Visits" at bounding box center [55, 8] width 11 height 5
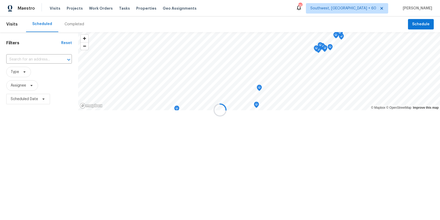
click at [77, 23] on div at bounding box center [220, 110] width 440 height 220
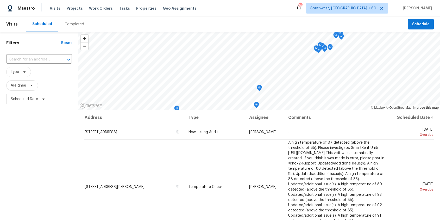
click at [77, 23] on div "Completed" at bounding box center [75, 24] width 20 height 5
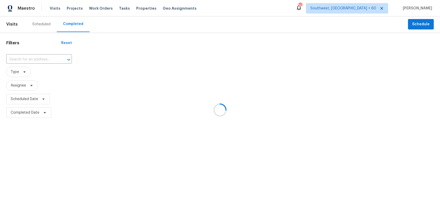
click at [37, 59] on div at bounding box center [220, 110] width 440 height 220
click at [35, 57] on div at bounding box center [220, 110] width 440 height 220
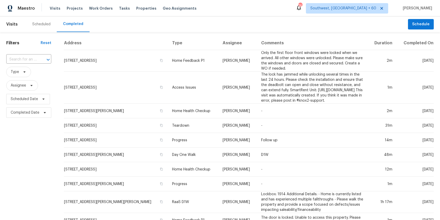
click at [35, 57] on input "text" at bounding box center [21, 59] width 30 height 8
paste input "7623 William Bonney San Antonio TX 78254"
type input "7623 William Bonney San Antonio TX 78254"
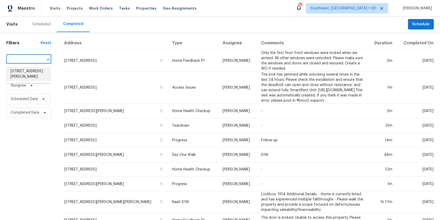
click at [33, 73] on li "7623 William Bonney, San Antonio, TX 78254" at bounding box center [28, 74] width 44 height 14
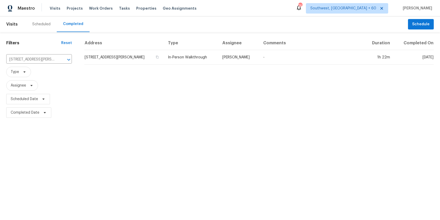
click at [218, 49] on th "Type" at bounding box center [191, 43] width 54 height 14
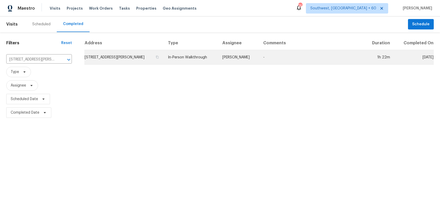
click at [218, 54] on td "In-Person Walkthrough" at bounding box center [191, 57] width 54 height 15
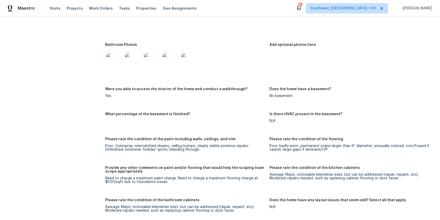
scroll to position [711, 0]
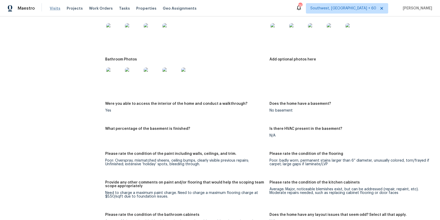
click at [57, 8] on span "Visits" at bounding box center [55, 8] width 11 height 5
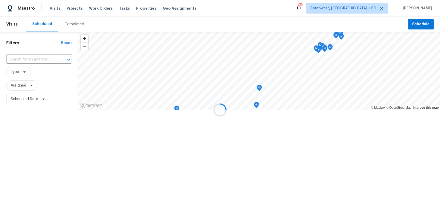
click at [77, 25] on div at bounding box center [220, 110] width 440 height 220
click at [77, 25] on div "Completed" at bounding box center [75, 24] width 20 height 5
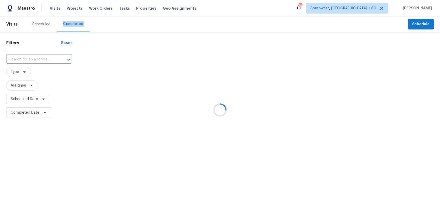
click at [77, 25] on div at bounding box center [220, 110] width 440 height 220
click at [37, 58] on div at bounding box center [220, 110] width 440 height 220
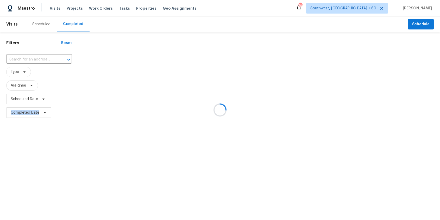
click at [37, 58] on div at bounding box center [220, 110] width 440 height 220
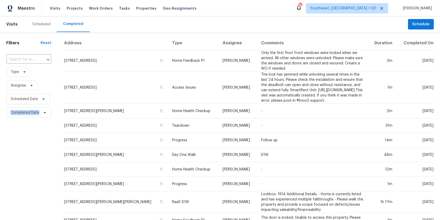
click at [38, 58] on div at bounding box center [45, 59] width 14 height 7
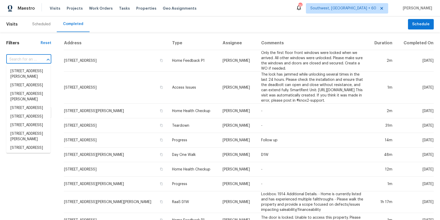
paste input "7459 Great Victoria Ave Las Vegas NV 89179"
type input "7459 Great Victoria Ave Las Vegas NV 89179"
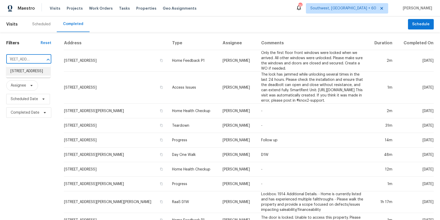
click at [25, 74] on li "7459 Great Victoria Ave, Las Vegas, NV 89179" at bounding box center [28, 71] width 44 height 9
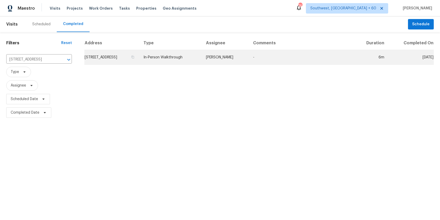
click at [245, 52] on td "Julian Murray" at bounding box center [225, 57] width 47 height 15
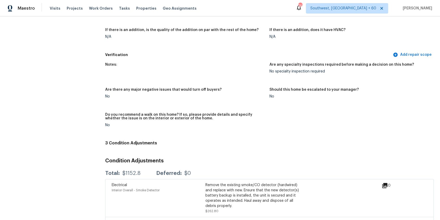
scroll to position [946, 0]
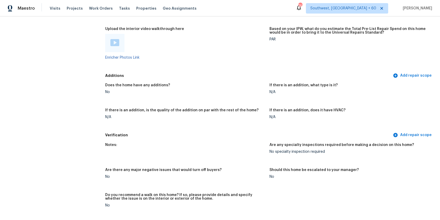
click at [115, 43] on img at bounding box center [114, 42] width 9 height 7
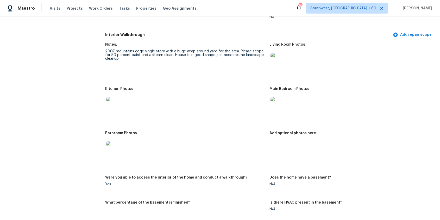
scroll to position [502, 0]
click at [279, 66] on img at bounding box center [279, 61] width 17 height 17
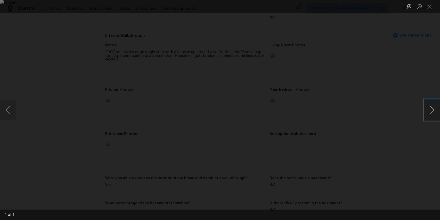
click at [433, 110] on button "Next image" at bounding box center [433, 110] width 16 height 21
click at [399, 98] on div "Lightbox" at bounding box center [220, 110] width 440 height 220
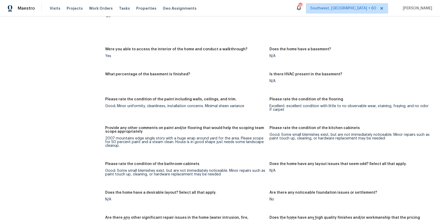
scroll to position [447, 0]
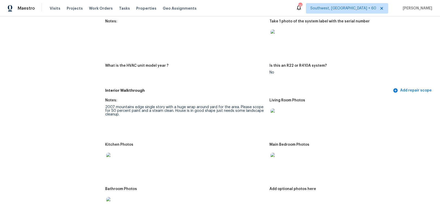
click at [386, 39] on div at bounding box center [350, 37] width 160 height 23
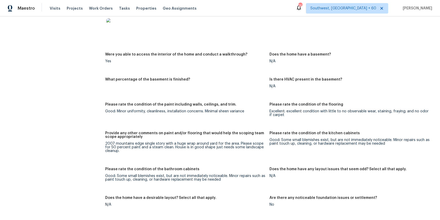
scroll to position [574, 0]
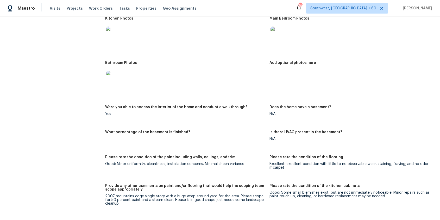
click at [367, 147] on figure "Is there HVAC present in the basement? N/A" at bounding box center [352, 139] width 164 height 19
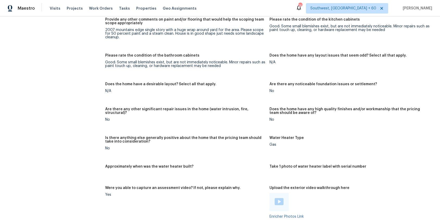
scroll to position [793, 0]
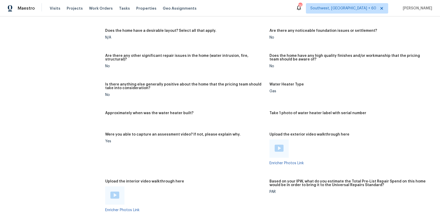
click at [115, 193] on img at bounding box center [114, 194] width 9 height 7
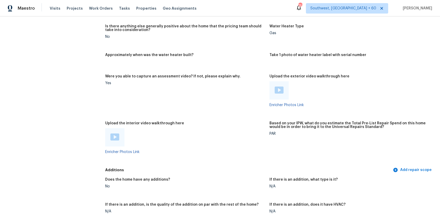
scroll to position [843, 0]
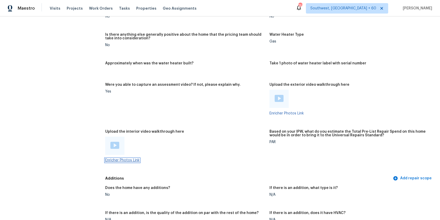
click at [118, 160] on link "Enricher Photos Link" at bounding box center [122, 160] width 34 height 4
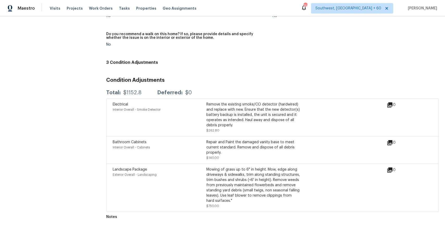
scroll to position [1106, 0]
click at [48, 6] on div "Maestro Visits Projects Work Orders Tasks Properties Geo Assignments" at bounding box center [101, 8] width 203 height 10
click at [57, 6] on span "Visits" at bounding box center [55, 8] width 11 height 5
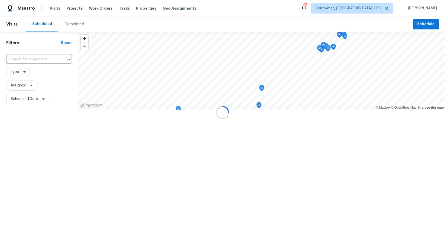
click at [74, 19] on div at bounding box center [222, 112] width 445 height 225
click at [74, 22] on div at bounding box center [222, 112] width 445 height 225
click at [74, 22] on div "Completed" at bounding box center [75, 24] width 20 height 5
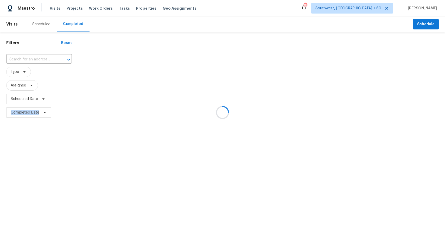
click at [74, 22] on div at bounding box center [222, 112] width 445 height 225
click at [32, 60] on div at bounding box center [222, 112] width 445 height 225
click at [32, 58] on div at bounding box center [222, 112] width 445 height 225
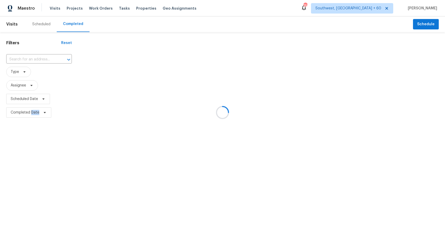
click at [32, 58] on div at bounding box center [222, 112] width 445 height 225
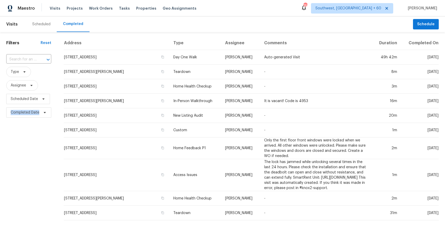
click at [32, 58] on input "text" at bounding box center [21, 59] width 30 height 8
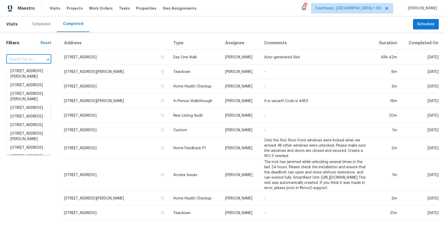
paste input "205 Bennett Ln Summerville SC 29483"
type input "205 Bennett Ln Summerville SC 29483"
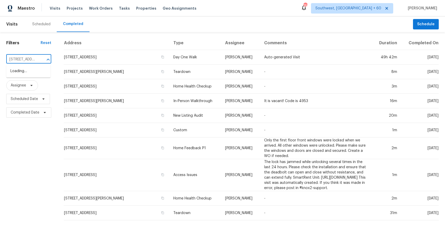
scroll to position [0, 39]
click at [34, 74] on li "205 Bennett Ln, Summerville, SC 29483" at bounding box center [28, 74] width 44 height 14
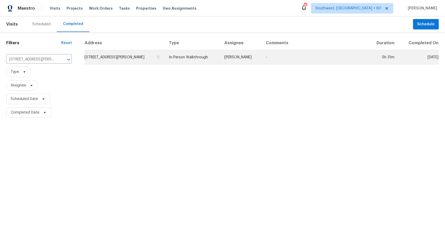
click at [192, 64] on td "In-Person Walkthrough" at bounding box center [192, 57] width 55 height 15
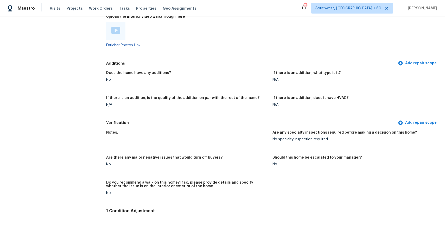
scroll to position [1130, 0]
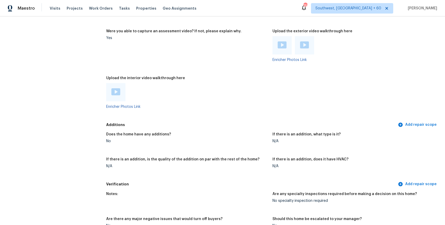
click at [117, 92] on img at bounding box center [115, 91] width 9 height 7
click at [275, 141] on div "N/A" at bounding box center [354, 141] width 162 height 4
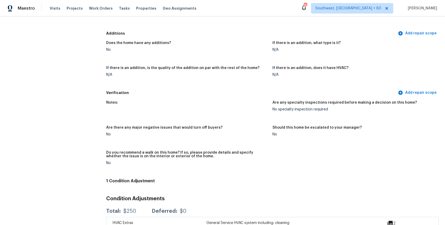
scroll to position [1168, 0]
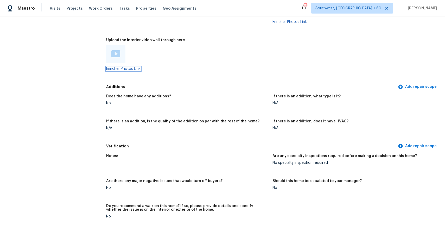
click at [132, 70] on link "Enricher Photos Link" at bounding box center [123, 69] width 34 height 4
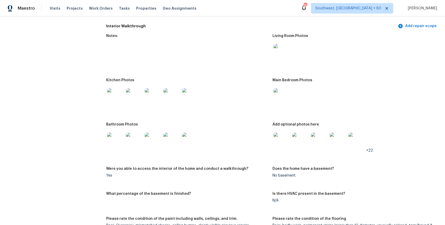
scroll to position [713, 0]
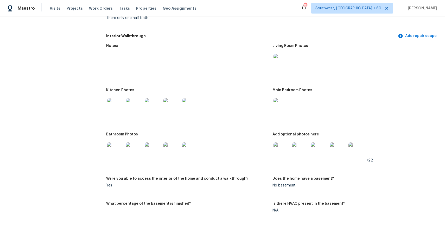
click at [290, 60] on img at bounding box center [282, 62] width 17 height 17
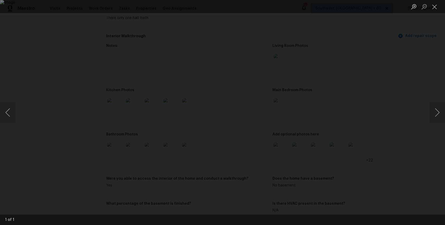
click at [394, 155] on div "Lightbox" at bounding box center [222, 112] width 445 height 225
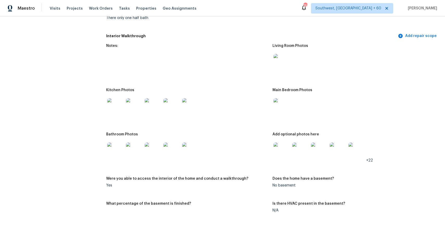
click at [276, 112] on img at bounding box center [282, 106] width 17 height 17
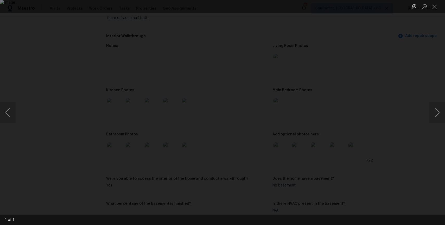
click at [382, 110] on div "Lightbox" at bounding box center [222, 112] width 445 height 225
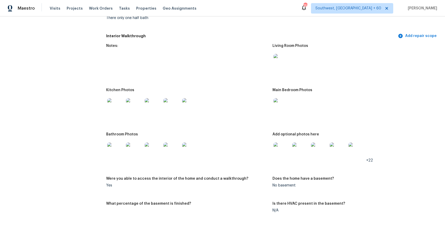
click at [277, 153] on img at bounding box center [282, 150] width 17 height 17
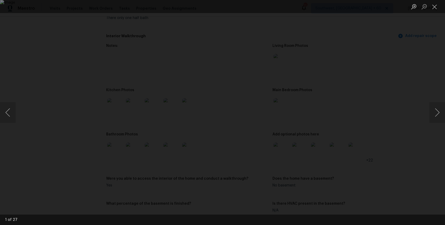
click at [381, 106] on div "Lightbox" at bounding box center [222, 112] width 445 height 225
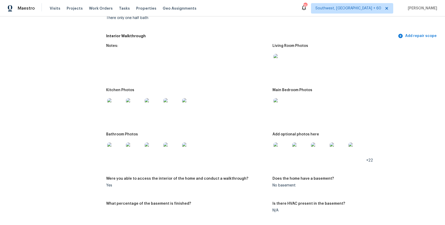
click at [300, 158] on img at bounding box center [301, 150] width 17 height 17
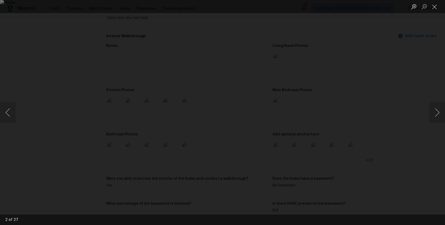
click at [388, 129] on div "Lightbox" at bounding box center [222, 112] width 445 height 225
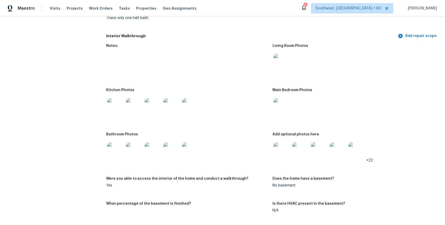
click at [315, 161] on div at bounding box center [319, 150] width 19 height 23
click at [330, 152] on img at bounding box center [338, 150] width 17 height 17
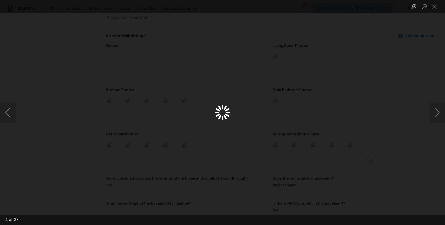
click at [324, 152] on div "Lightbox" at bounding box center [222, 112] width 445 height 225
click at [389, 156] on div "Lightbox" at bounding box center [222, 112] width 445 height 225
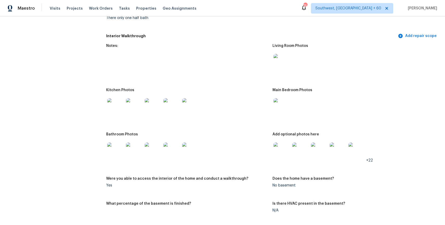
click at [320, 150] on img at bounding box center [319, 150] width 17 height 17
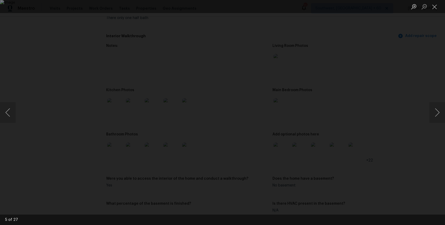
click at [425, 76] on div "Lightbox" at bounding box center [222, 112] width 445 height 225
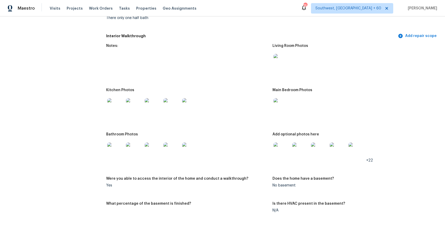
click at [356, 151] on img at bounding box center [357, 150] width 17 height 17
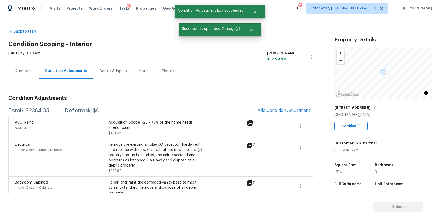
click at [276, 108] on span "Add Condition Adjustment" at bounding box center [284, 110] width 53 height 5
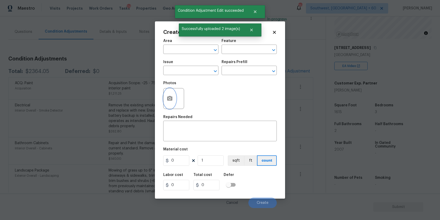
click at [172, 95] on button "button" at bounding box center [170, 98] width 13 height 20
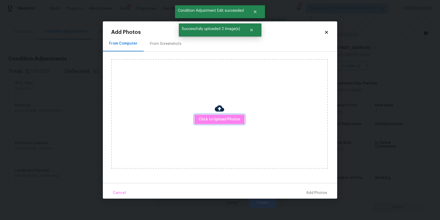
click at [230, 118] on span "Click to Upload Photos" at bounding box center [220, 119] width 42 height 7
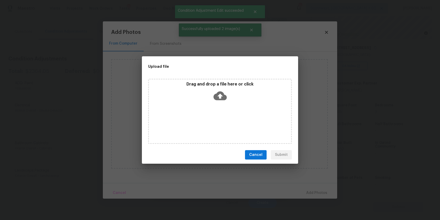
click at [230, 118] on div "Drag and drop a file here or click" at bounding box center [220, 111] width 144 height 65
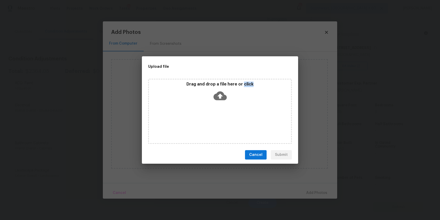
click at [361, 169] on div "Upload file Drag and drop a file here or click Cancel Submit" at bounding box center [220, 110] width 440 height 220
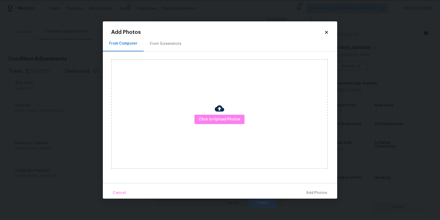
click at [361, 169] on body "Maestro Visits Projects Work Orders Tasks 24 Properties Geo Assignments 758 Sou…" at bounding box center [220, 110] width 440 height 220
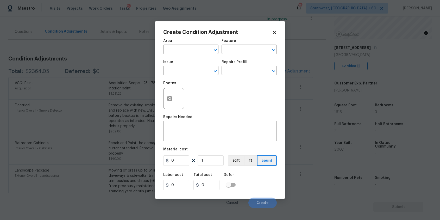
click at [336, 166] on body "Maestro Visits Projects Work Orders Tasks 24 Properties Geo Assignments 758 Sou…" at bounding box center [220, 110] width 440 height 220
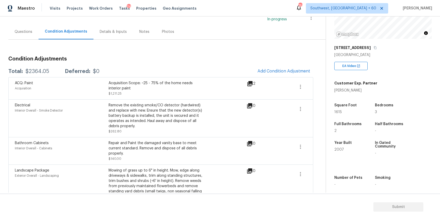
click at [299, 66] on span "Add Condition Adjustment" at bounding box center [283, 71] width 59 height 11
click at [299, 75] on button "Add Condition Adjustment" at bounding box center [283, 71] width 59 height 11
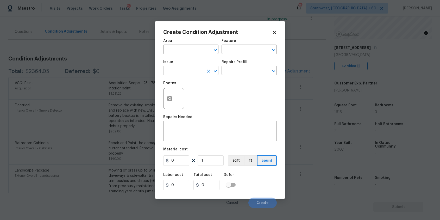
click at [193, 70] on input "text" at bounding box center [183, 71] width 41 height 8
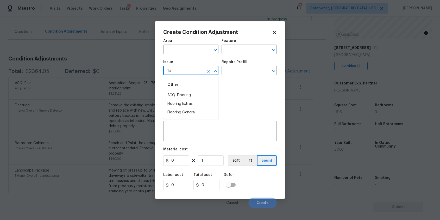
click at [190, 91] on li "ACQ: Flooring" at bounding box center [190, 95] width 55 height 9
type input "ACQ: Flooring"
click at [225, 71] on input "text" at bounding box center [242, 71] width 41 height 8
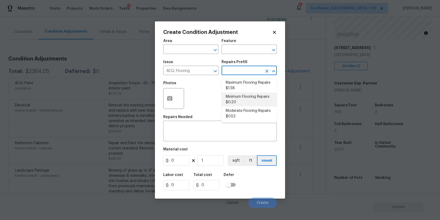
click at [255, 94] on li "Minimum Flooring Repairs $0.20" at bounding box center [249, 99] width 55 height 14
type input "Acquisition"
type textarea "Acquisition Scope: Minimum flooring repairs"
type input "0.2"
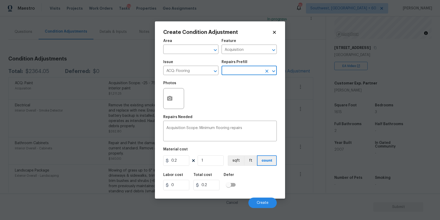
click at [211, 154] on div "Material cost" at bounding box center [220, 150] width 114 height 7
click at [213, 157] on input "1" at bounding box center [211, 160] width 26 height 10
type input "0"
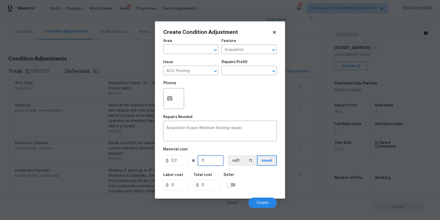
type input "1"
type input "0.2"
type input "16"
type input "3.2"
type input "161"
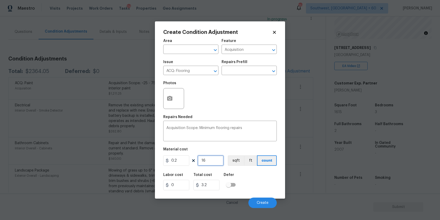
type input "32.2"
type input "1615"
type input "323"
type input "1615"
click at [267, 205] on button "Create" at bounding box center [262, 202] width 28 height 10
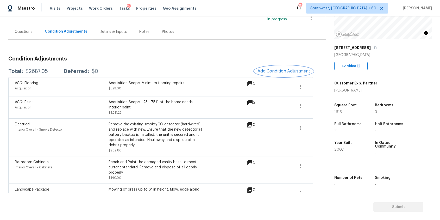
click at [294, 70] on span "Add Condition Adjustment" at bounding box center [284, 71] width 53 height 5
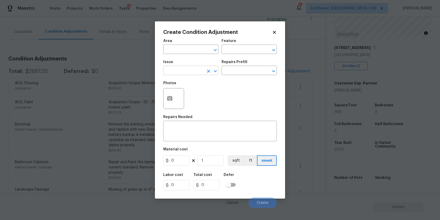
click at [195, 70] on input "text" at bounding box center [183, 71] width 41 height 8
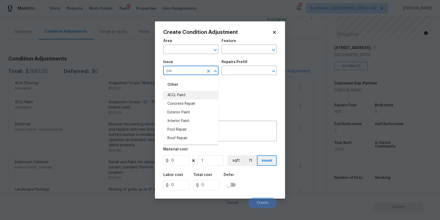
click at [185, 91] on li "ACQ: Paint" at bounding box center [190, 95] width 55 height 9
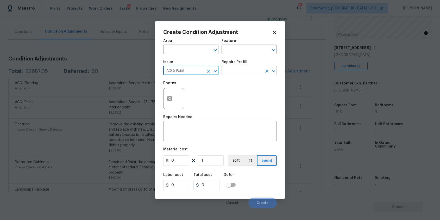
type input "ACQ: Paint"
click at [234, 68] on input "text" at bounding box center [242, 71] width 41 height 8
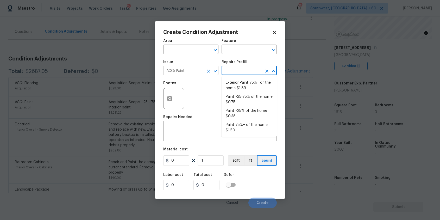
click at [197, 72] on input "ACQ: Paint" at bounding box center [183, 71] width 41 height 8
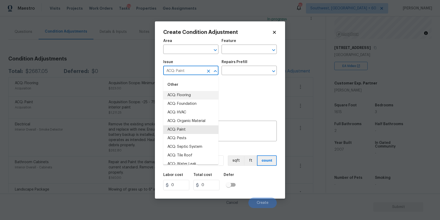
click at [197, 72] on input "ACQ: Paint" at bounding box center [183, 71] width 41 height 8
click at [208, 69] on icon "Clear" at bounding box center [208, 71] width 5 height 5
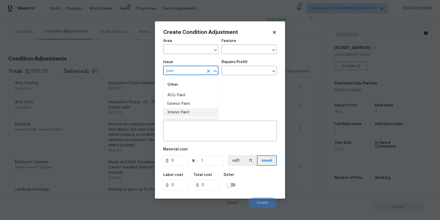
click at [187, 114] on li "Interior Paint" at bounding box center [190, 112] width 55 height 9
type input "Interior Paint"
click at [227, 75] on div "Issue Interior Paint ​ Repairs Prefill ​" at bounding box center [220, 67] width 114 height 21
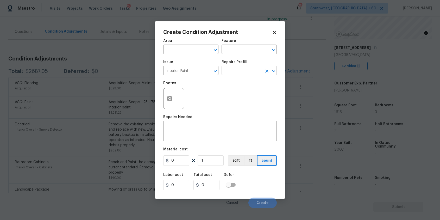
click at [232, 71] on input "text" at bounding box center [242, 71] width 41 height 8
type input "pri"
click at [250, 86] on li "Primer - Labor Only $0.40" at bounding box center [249, 82] width 55 height 9
type input "Overall Paint"
type textarea "Interior primer - PRIMER PROVIDED BY OPENDOOR - All nails, screws, drywall anch…"
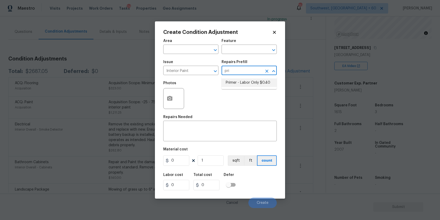
type input "0.4"
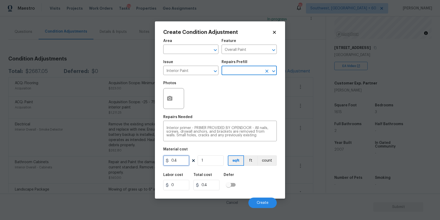
click at [180, 165] on input "0.4" at bounding box center [176, 160] width 26 height 10
type input "100"
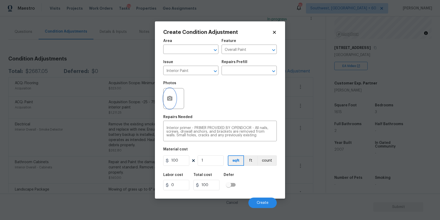
click at [172, 97] on icon "button" at bounding box center [169, 98] width 5 height 5
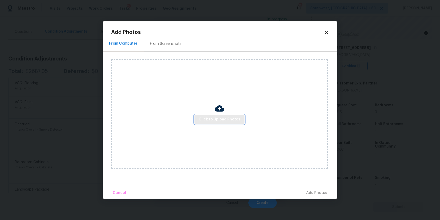
click at [205, 117] on span "Click to Upload Photos" at bounding box center [220, 119] width 42 height 7
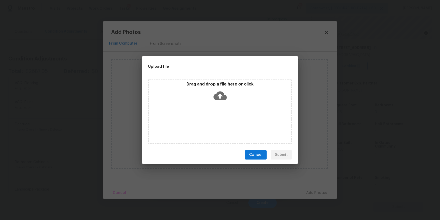
click at [205, 117] on div "Drag and drop a file here or click" at bounding box center [220, 111] width 144 height 65
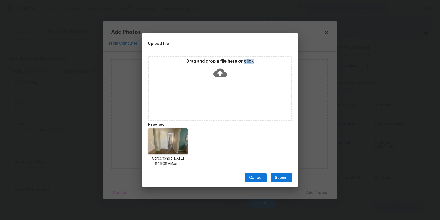
click at [286, 174] on button "Submit" at bounding box center [281, 178] width 21 height 10
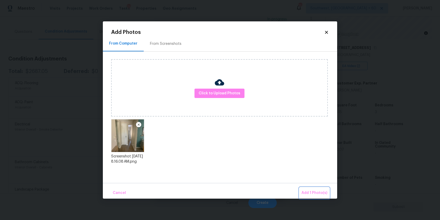
click at [306, 188] on button "Add 1 Photo(s)" at bounding box center [315, 192] width 30 height 11
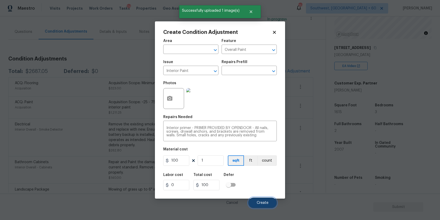
click at [263, 199] on button "Create" at bounding box center [262, 202] width 28 height 10
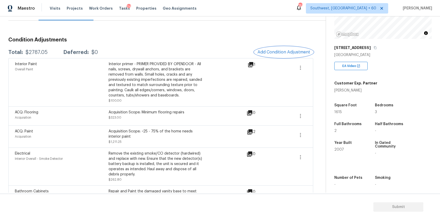
scroll to position [46, 0]
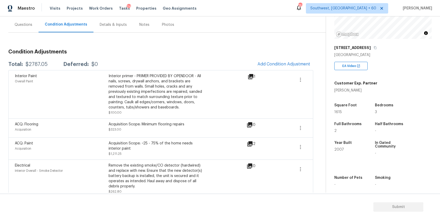
click at [232, 39] on div "Condition Adjustments Total: $2787.05 Deferred: $0 Add Condition Adjustment Int…" at bounding box center [160, 153] width 305 height 240
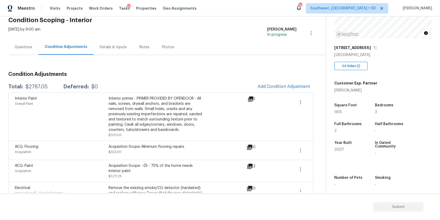
scroll to position [11, 0]
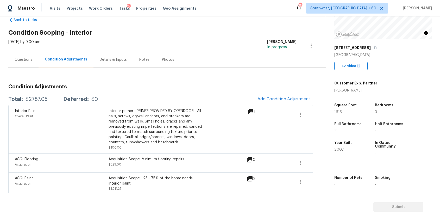
click at [37, 66] on div "Questions" at bounding box center [23, 59] width 30 height 15
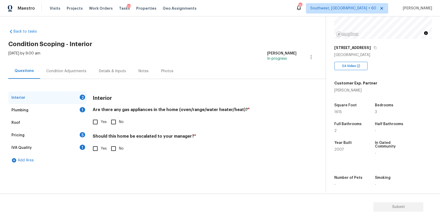
click at [37, 66] on div "Questions" at bounding box center [24, 70] width 32 height 15
click at [102, 122] on span "Yes" at bounding box center [104, 121] width 6 height 5
click at [101, 122] on input "Yes" at bounding box center [95, 121] width 11 height 11
checkbox input "true"
click at [117, 146] on input "No" at bounding box center [113, 148] width 11 height 11
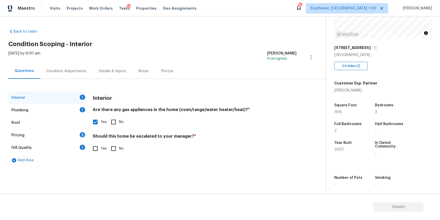
checkbox input "true"
click at [88, 116] on div "Interior Plumbing 1 Roof Pricing 5 IVA Quality 1 Add Area Interior Are there an…" at bounding box center [160, 128] width 305 height 75
click at [84, 110] on div "1" at bounding box center [82, 109] width 5 height 5
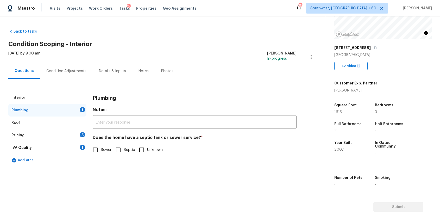
click at [102, 151] on span "Sewer" at bounding box center [106, 149] width 11 height 5
click at [101, 151] on input "Sewer" at bounding box center [95, 149] width 11 height 11
checkbox input "true"
click at [73, 133] on div "Pricing 5" at bounding box center [47, 135] width 78 height 13
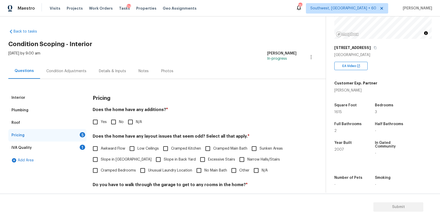
click at [136, 123] on span "N/A" at bounding box center [139, 121] width 6 height 5
click at [136, 123] on input "N/A" at bounding box center [130, 121] width 11 height 11
checkbox input "true"
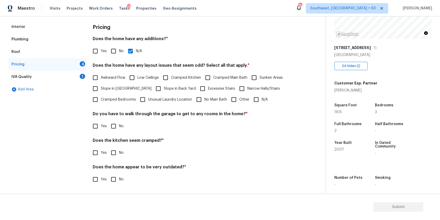
click at [262, 100] on span "N/A" at bounding box center [265, 99] width 6 height 5
click at [261, 100] on input "N/A" at bounding box center [256, 99] width 11 height 11
checkbox input "true"
click at [117, 123] on input "No" at bounding box center [113, 126] width 11 height 11
checkbox input "true"
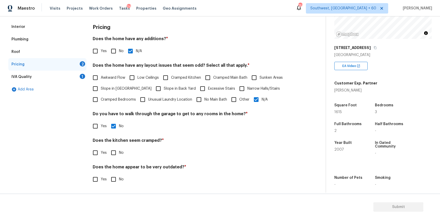
click at [109, 154] on input "No" at bounding box center [113, 152] width 11 height 11
checkbox input "true"
click at [116, 183] on input "No" at bounding box center [113, 179] width 11 height 11
checkbox input "true"
click at [69, 76] on div "IVA Quality 1" at bounding box center [47, 77] width 78 height 13
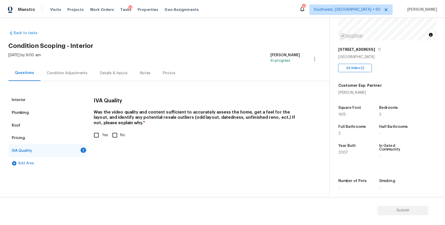
scroll to position [0, 0]
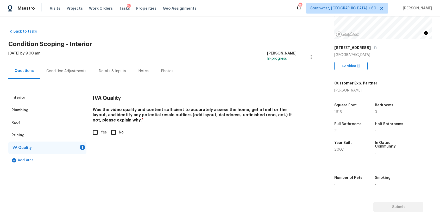
click at [97, 138] on input "Yes" at bounding box center [95, 132] width 11 height 11
checkbox input "true"
click at [69, 73] on div "Condition Adjustments" at bounding box center [66, 71] width 40 height 5
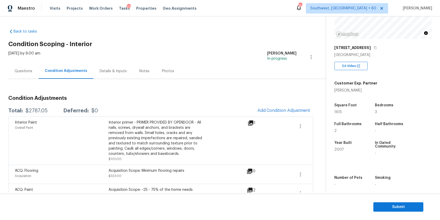
click at [38, 110] on div "$2787.05" at bounding box center [37, 110] width 22 height 5
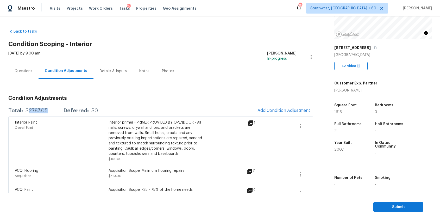
click at [38, 110] on div "$2787.05" at bounding box center [37, 110] width 22 height 5
copy div "$2787.05"
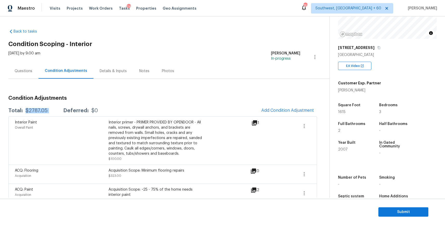
scroll to position [15, 0]
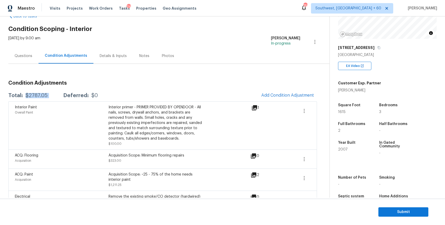
click at [11, 63] on div "Questions" at bounding box center [23, 55] width 30 height 15
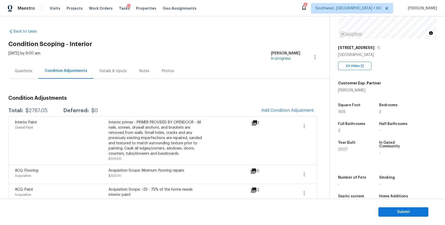
click at [11, 63] on div "[DATE] by 9:00 am" at bounding box center [24, 57] width 32 height 13
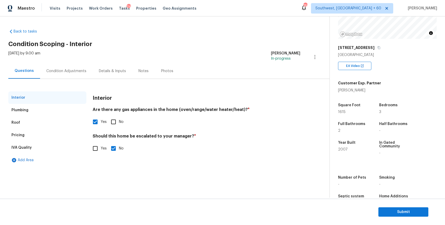
click at [85, 83] on div "Interior Plumbing Roof Pricing IVA Quality Add Area Interior Are there any gas …" at bounding box center [162, 123] width 309 height 88
click at [80, 74] on div "Condition Adjustments" at bounding box center [66, 70] width 53 height 15
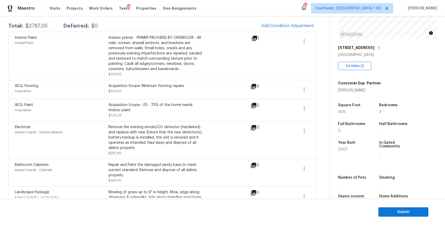
scroll to position [124, 0]
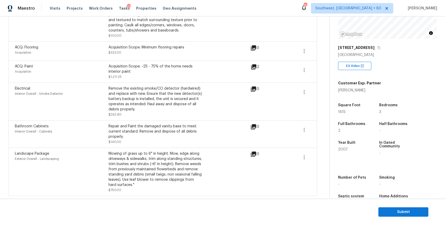
click at [392, 207] on section "Submit" at bounding box center [222, 212] width 445 height 27
click at [408, 209] on span "Submit" at bounding box center [404, 212] width 42 height 7
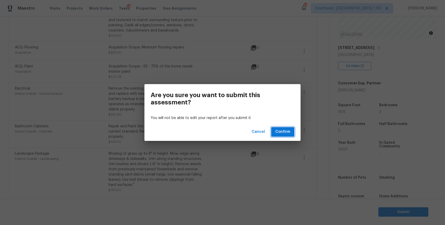
click at [277, 129] on span "Confirm" at bounding box center [283, 132] width 15 height 7
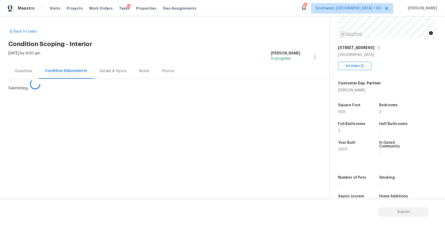
click at [288, 130] on section "Back to tasks Condition Scoping - Interior Wed, Sep 10 2025 by 9:00 am Ranjith …" at bounding box center [168, 111] width 321 height 173
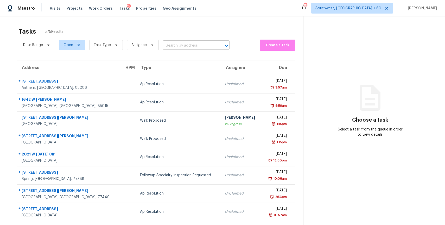
click at [175, 47] on input "text" at bounding box center [189, 46] width 52 height 8
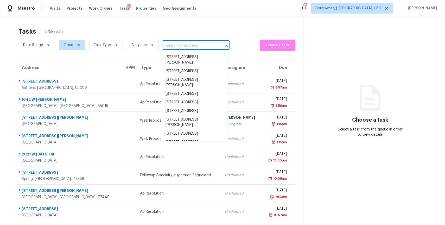
paste input "205 Bennett Ln Summerville SC 29483"
type input "205 Bennett Ln Summerville SC 29483"
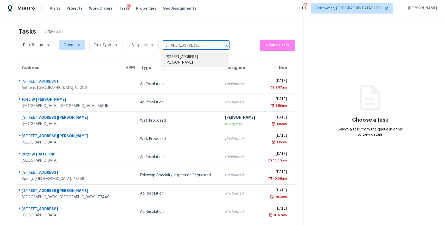
click at [199, 59] on li "205 Bennett Ln, Summerville, SC 29483" at bounding box center [194, 60] width 67 height 14
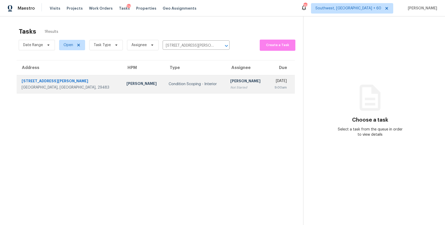
click at [268, 91] on td "Wed, Sep 10th 2025 9:00am" at bounding box center [281, 84] width 27 height 18
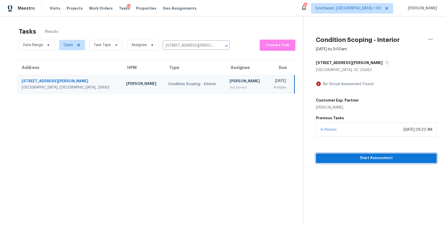
click at [375, 160] on span "Start Assessment" at bounding box center [376, 158] width 113 height 7
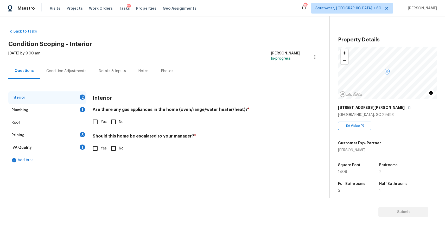
click at [83, 67] on div "Condition Adjustments" at bounding box center [66, 70] width 53 height 15
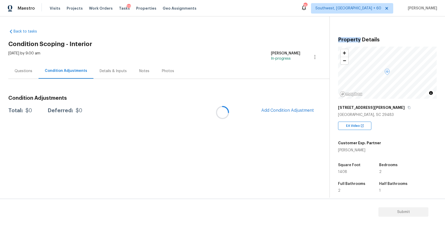
click at [83, 67] on div at bounding box center [222, 112] width 445 height 225
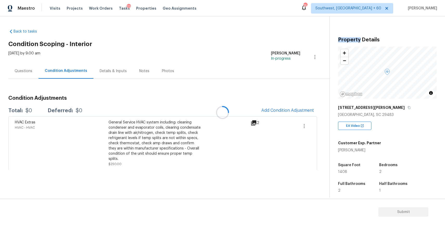
scroll to position [78, 0]
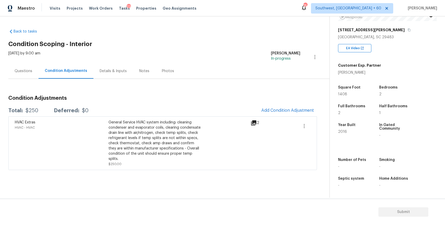
click at [297, 100] on h3 "Condition Adjustments" at bounding box center [162, 98] width 309 height 5
click at [298, 114] on button "Add Condition Adjustment" at bounding box center [287, 110] width 59 height 11
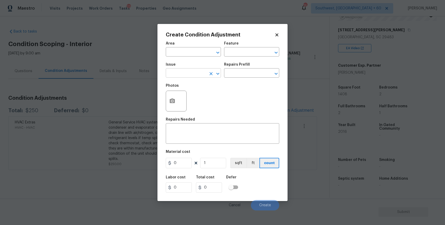
click at [202, 73] on input "text" at bounding box center [186, 74] width 41 height 8
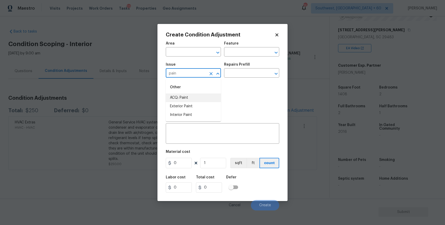
click at [197, 102] on li "ACQ: Paint" at bounding box center [193, 98] width 55 height 9
type input "ACQ: Paint"
click at [219, 87] on div "Photos" at bounding box center [223, 98] width 114 height 34
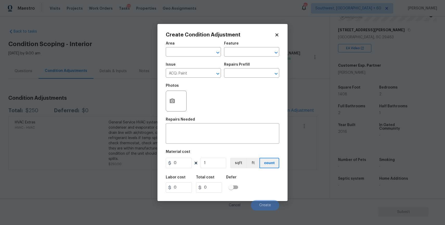
click at [228, 84] on div "Photos" at bounding box center [223, 98] width 114 height 34
click at [240, 75] on input "text" at bounding box center [244, 74] width 41 height 8
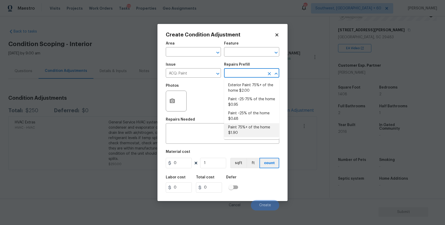
click at [247, 123] on li "Paint 75%+ of the home $1.90" at bounding box center [251, 130] width 55 height 14
type input "Acquisition"
type textarea "Acquisition Scope: 75%+ of the home will likely require interior paint"
type input "1.9"
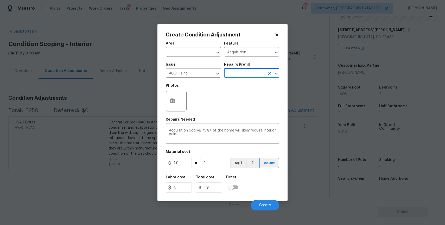
click at [247, 123] on div "Repairs Needed" at bounding box center [223, 121] width 114 height 7
click at [216, 167] on input "1" at bounding box center [213, 163] width 26 height 10
type input "0"
type input "1"
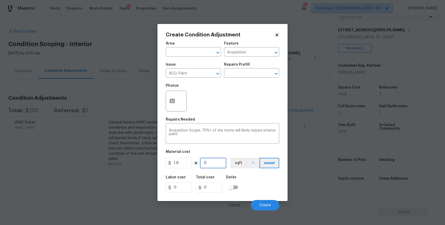
type input "1.9"
type input "14"
type input "26.6"
type input "140"
type input "266"
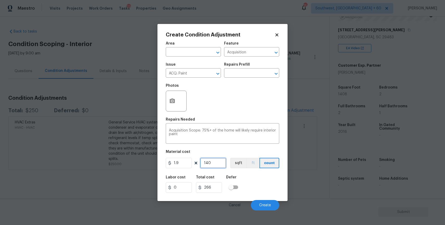
type input "1408"
type input "2675.2"
type input "1408"
click at [176, 103] on button "button" at bounding box center [172, 101] width 13 height 20
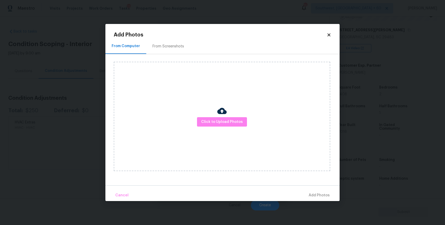
click at [223, 113] on img at bounding box center [221, 110] width 9 height 9
click at [222, 120] on span "Click to Upload Photos" at bounding box center [222, 122] width 42 height 7
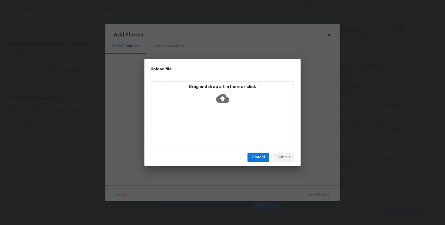
click at [222, 120] on div "Drag and drop a file here or click" at bounding box center [223, 113] width 144 height 65
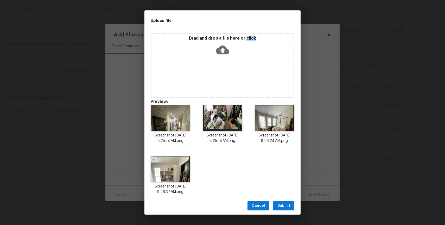
click at [284, 208] on span "Submit" at bounding box center [284, 206] width 13 height 7
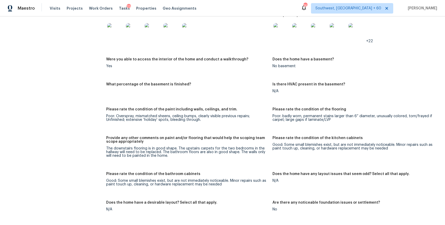
scroll to position [783, 0]
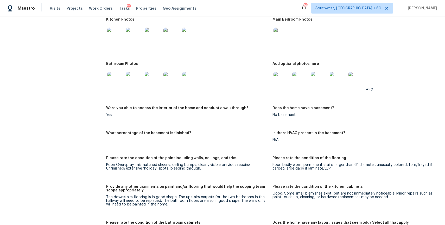
click at [360, 75] on img at bounding box center [357, 80] width 17 height 17
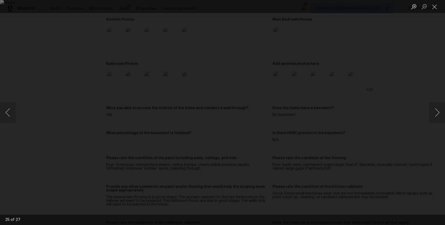
click at [375, 148] on div "Lightbox" at bounding box center [222, 112] width 445 height 225
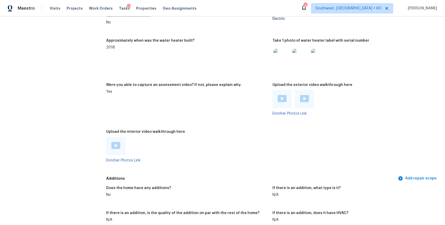
scroll to position [1069, 0]
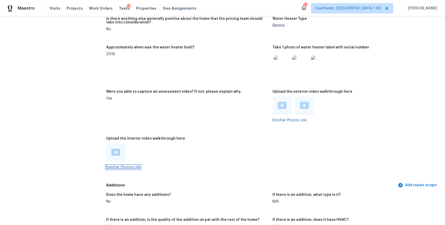
click at [130, 165] on link "Enricher Photos Link" at bounding box center [123, 167] width 34 height 4
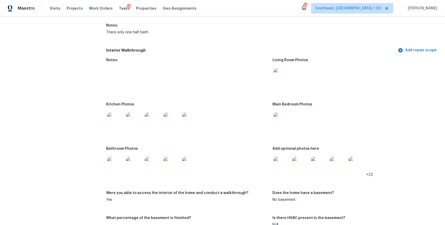
click at [303, 114] on div at bounding box center [354, 120] width 162 height 23
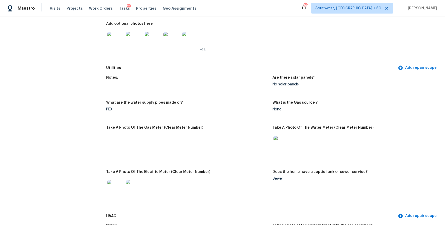
scroll to position [290, 0]
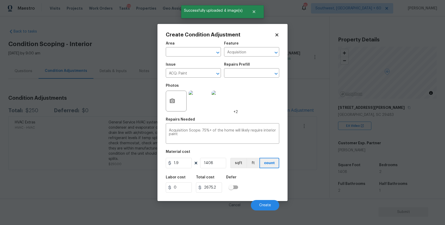
scroll to position [78, 0]
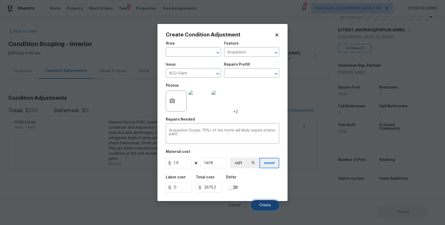
click at [262, 205] on span "Create" at bounding box center [265, 205] width 12 height 4
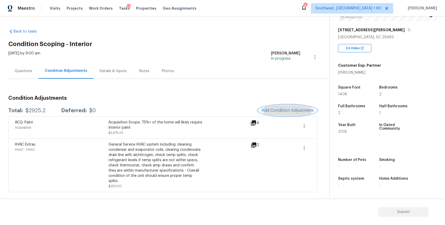
click at [288, 108] on span "Add Condition Adjustment" at bounding box center [288, 110] width 53 height 5
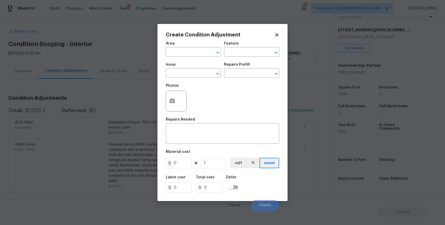
click at [110, 95] on body "Maestro Visits Projects Work Orders Tasks 23 Properties Geo Assignments 754 Sou…" at bounding box center [222, 112] width 445 height 225
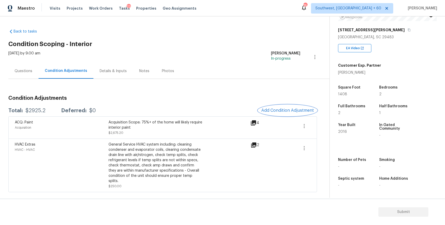
click at [302, 107] on button "Add Condition Adjustment" at bounding box center [287, 110] width 59 height 11
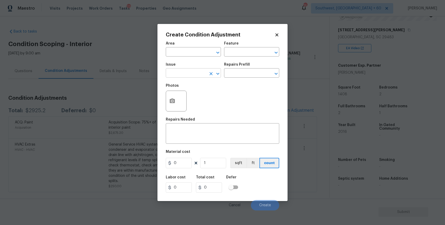
click at [183, 72] on input "text" at bounding box center [186, 74] width 41 height 8
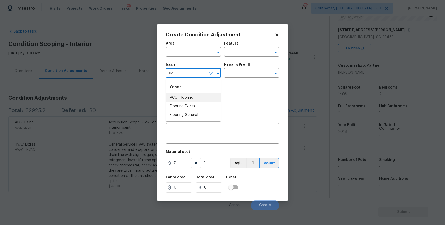
click at [200, 100] on li "ACQ: Flooring" at bounding box center [193, 98] width 55 height 9
type input "ACQ: Flooring"
click at [251, 73] on input "text" at bounding box center [244, 74] width 41 height 8
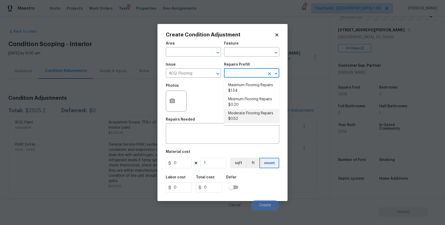
click at [159, 112] on div "Create Condition Adjustment Area ​ Feature ​ Issue ACQ: Flooring ​ Repairs Pref…" at bounding box center [223, 112] width 130 height 177
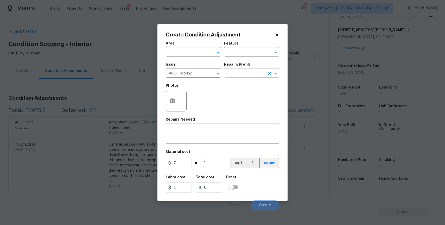
click at [246, 72] on input "text" at bounding box center [244, 74] width 41 height 8
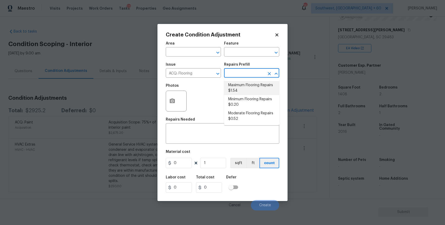
click at [251, 90] on li "Maximum Flooring Repairs $1.54" at bounding box center [251, 88] width 55 height 14
type input "Acquisition"
type textarea "Acquisition Scope: Maximum flooring repairs"
type input "1.54"
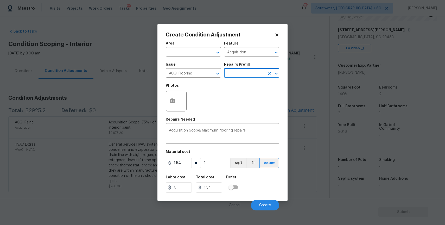
click at [178, 95] on div at bounding box center [176, 101] width 21 height 21
click at [173, 103] on icon "button" at bounding box center [172, 100] width 5 height 5
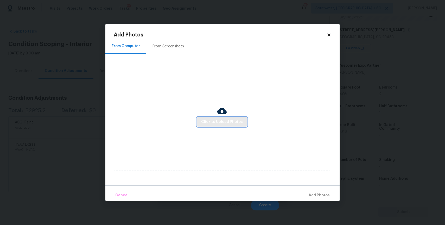
click at [239, 124] on span "Click to Upload Photos" at bounding box center [222, 122] width 42 height 7
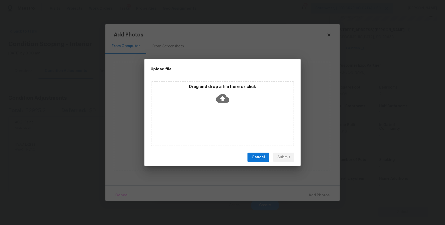
click at [239, 124] on div "Drag and drop a file here or click" at bounding box center [223, 113] width 144 height 65
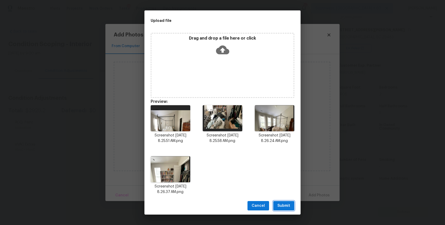
click at [290, 202] on button "Submit" at bounding box center [283, 206] width 21 height 10
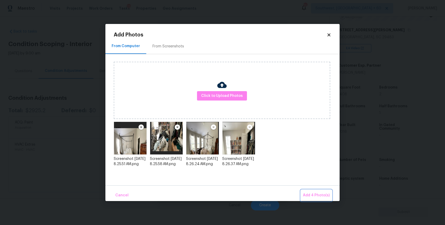
click at [326, 193] on span "Add 4 Photo(s)" at bounding box center [316, 195] width 27 height 7
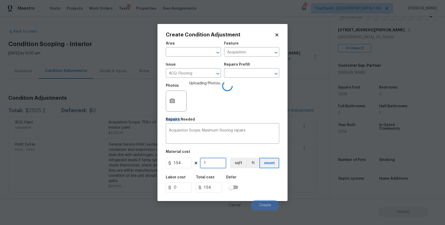
click at [218, 163] on input "1" at bounding box center [213, 163] width 26 height 10
type input "0"
type input "1"
type input "1.54"
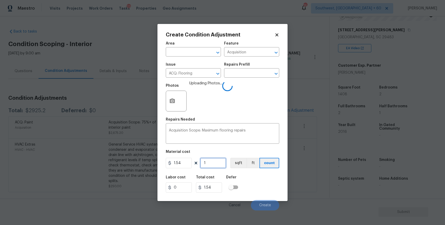
type input "14"
type input "21.56"
type input "140"
type input "215.6"
type input "1408"
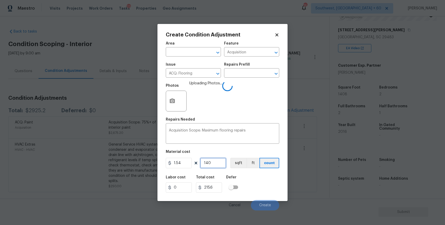
type input "2168.32"
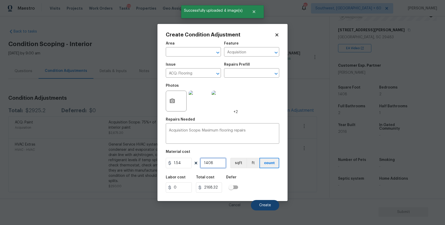
type input "1408"
click at [271, 205] on button "Create" at bounding box center [265, 205] width 28 height 10
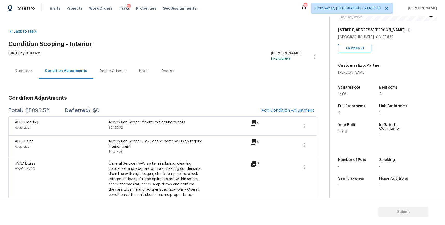
click at [29, 74] on div "Questions" at bounding box center [23, 70] width 30 height 15
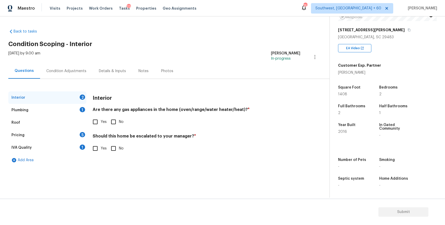
click at [114, 121] on input "No" at bounding box center [113, 121] width 11 height 11
checkbox input "true"
click at [122, 145] on label "No" at bounding box center [116, 148] width 16 height 11
click at [119, 145] on input "No" at bounding box center [113, 148] width 11 height 11
checkbox input "true"
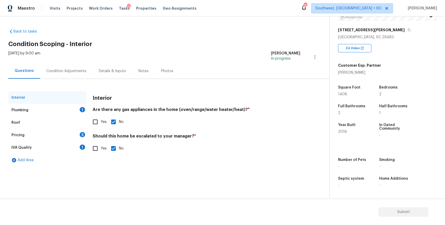
click at [78, 106] on div "Plumbing 1" at bounding box center [47, 110] width 78 height 13
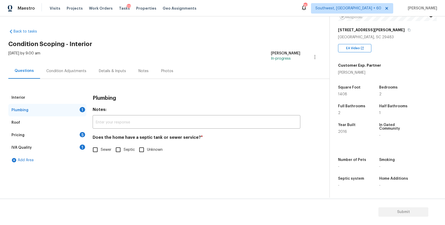
click at [102, 152] on span "Sewer" at bounding box center [106, 149] width 11 height 5
click at [101, 152] on input "Sewer" at bounding box center [95, 149] width 11 height 11
checkbox input "true"
click at [70, 136] on div "Pricing 5" at bounding box center [47, 135] width 78 height 13
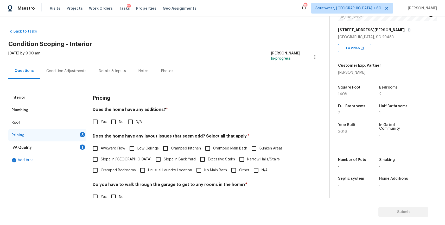
click at [70, 136] on div "Pricing 5" at bounding box center [47, 135] width 78 height 13
click at [133, 120] on input "N/A" at bounding box center [130, 121] width 11 height 11
checkbox input "true"
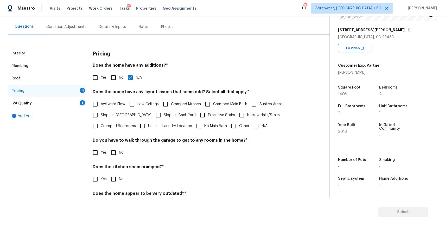
scroll to position [66, 0]
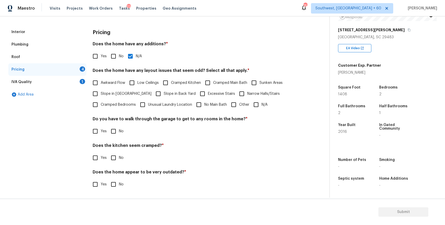
click at [260, 107] on input "N/A" at bounding box center [256, 104] width 11 height 11
checkbox input "true"
click at [114, 128] on input "No" at bounding box center [113, 131] width 11 height 11
checkbox input "true"
click at [112, 152] on input "No" at bounding box center [113, 157] width 11 height 11
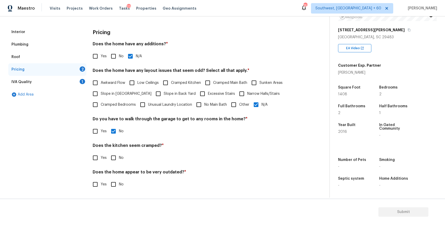
checkbox input "true"
click at [114, 179] on input "No" at bounding box center [113, 184] width 11 height 11
checkbox input "true"
click at [72, 79] on div "IVA Quality 1" at bounding box center [47, 82] width 78 height 13
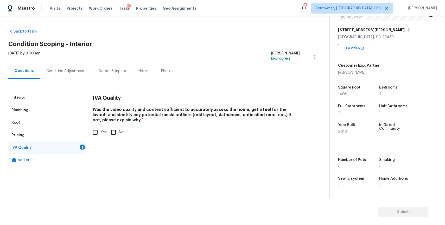
scroll to position [0, 0]
click at [96, 129] on input "Yes" at bounding box center [95, 132] width 11 height 11
checkbox input "true"
click at [76, 65] on div "Condition Adjustments" at bounding box center [66, 70] width 53 height 15
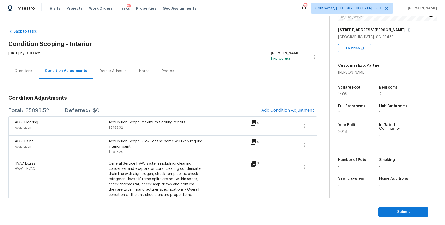
scroll to position [10, 0]
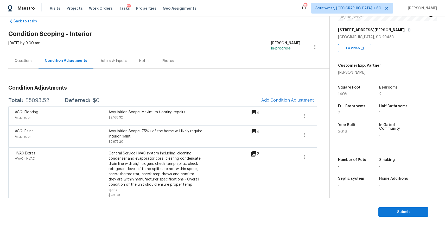
click at [15, 61] on div "Questions" at bounding box center [24, 60] width 18 height 5
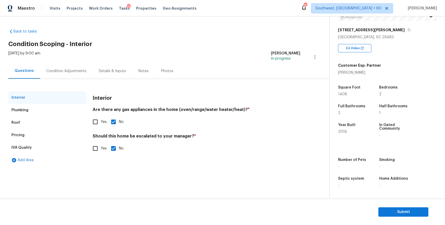
click at [35, 100] on div "Interior" at bounding box center [47, 97] width 78 height 13
click at [62, 67] on div "Condition Adjustments" at bounding box center [66, 70] width 53 height 15
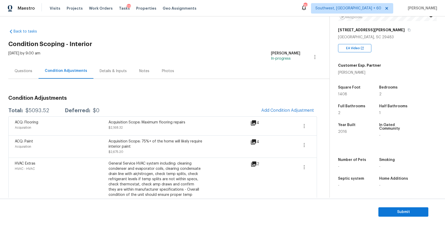
click at [44, 108] on div "Total: $5093.52 Deferred: $0 Add Condition Adjustment" at bounding box center [162, 110] width 309 height 11
copy div "$5093.52"
click at [21, 76] on div "Questions" at bounding box center [23, 70] width 30 height 15
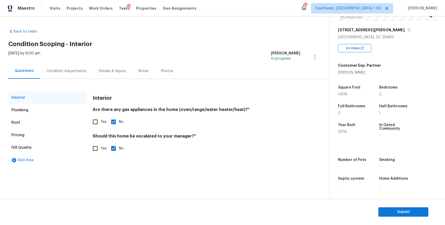
click at [33, 69] on div "Questions" at bounding box center [24, 70] width 32 height 15
click at [404, 209] on span "Submit" at bounding box center [404, 212] width 42 height 7
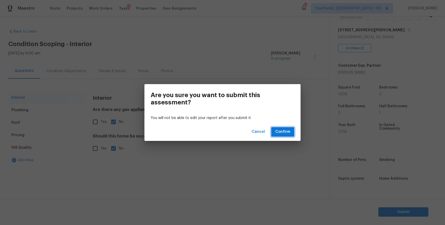
click at [289, 130] on span "Confirm" at bounding box center [283, 132] width 15 height 7
